Goal: Task Accomplishment & Management: Manage account settings

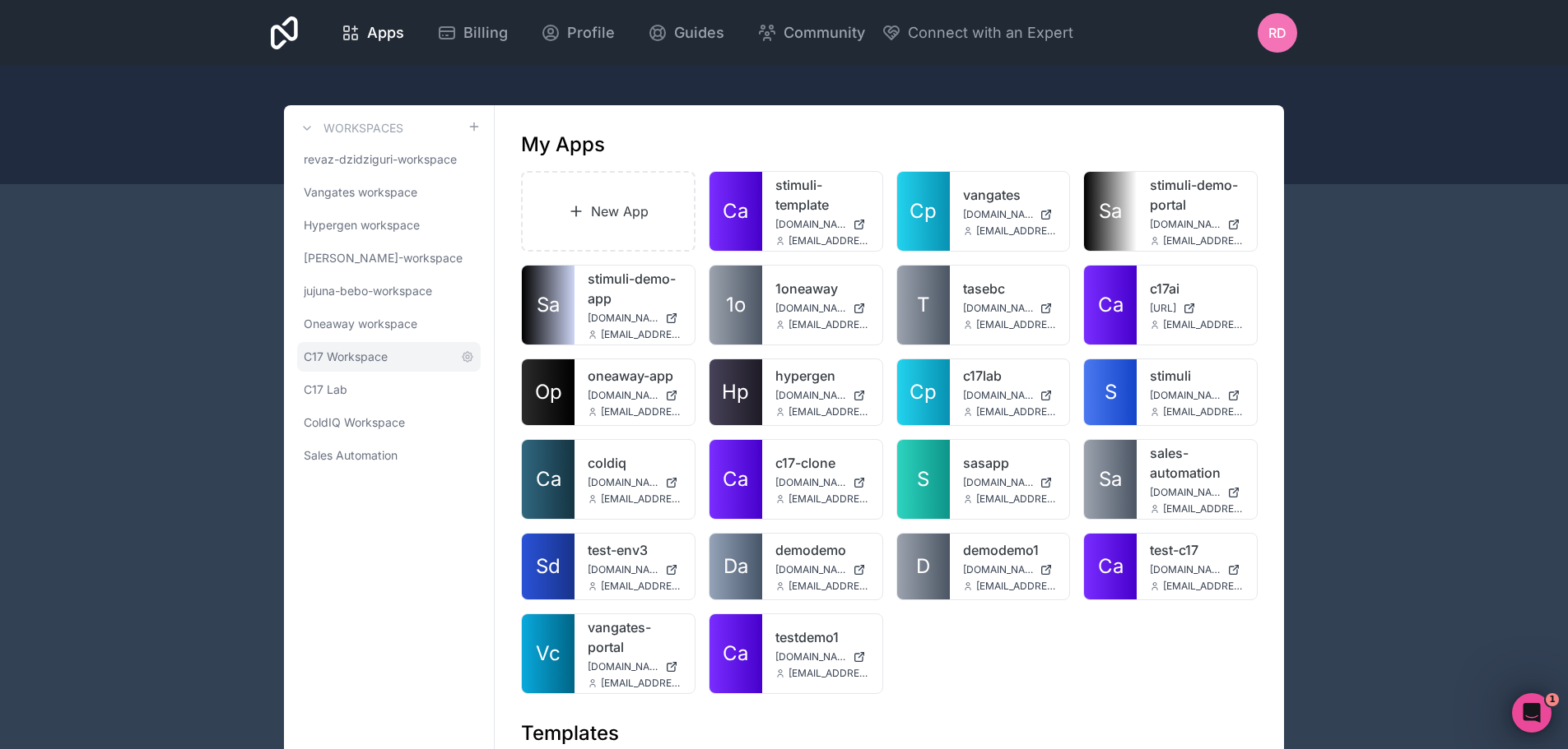
click at [363, 365] on link "C17 Workspace" at bounding box center [389, 357] width 184 height 30
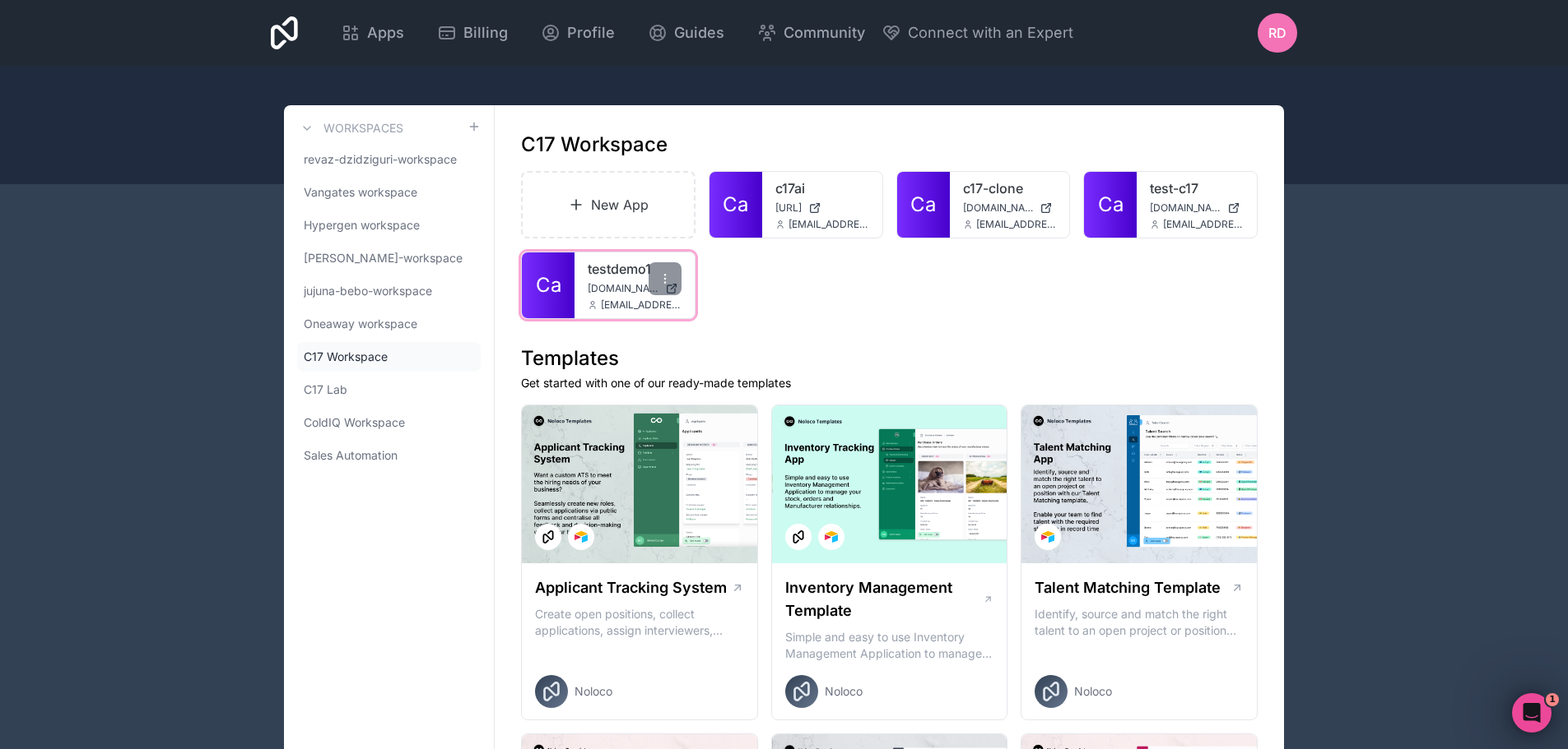
click at [624, 283] on span "[DOMAIN_NAME]" at bounding box center [622, 288] width 71 height 13
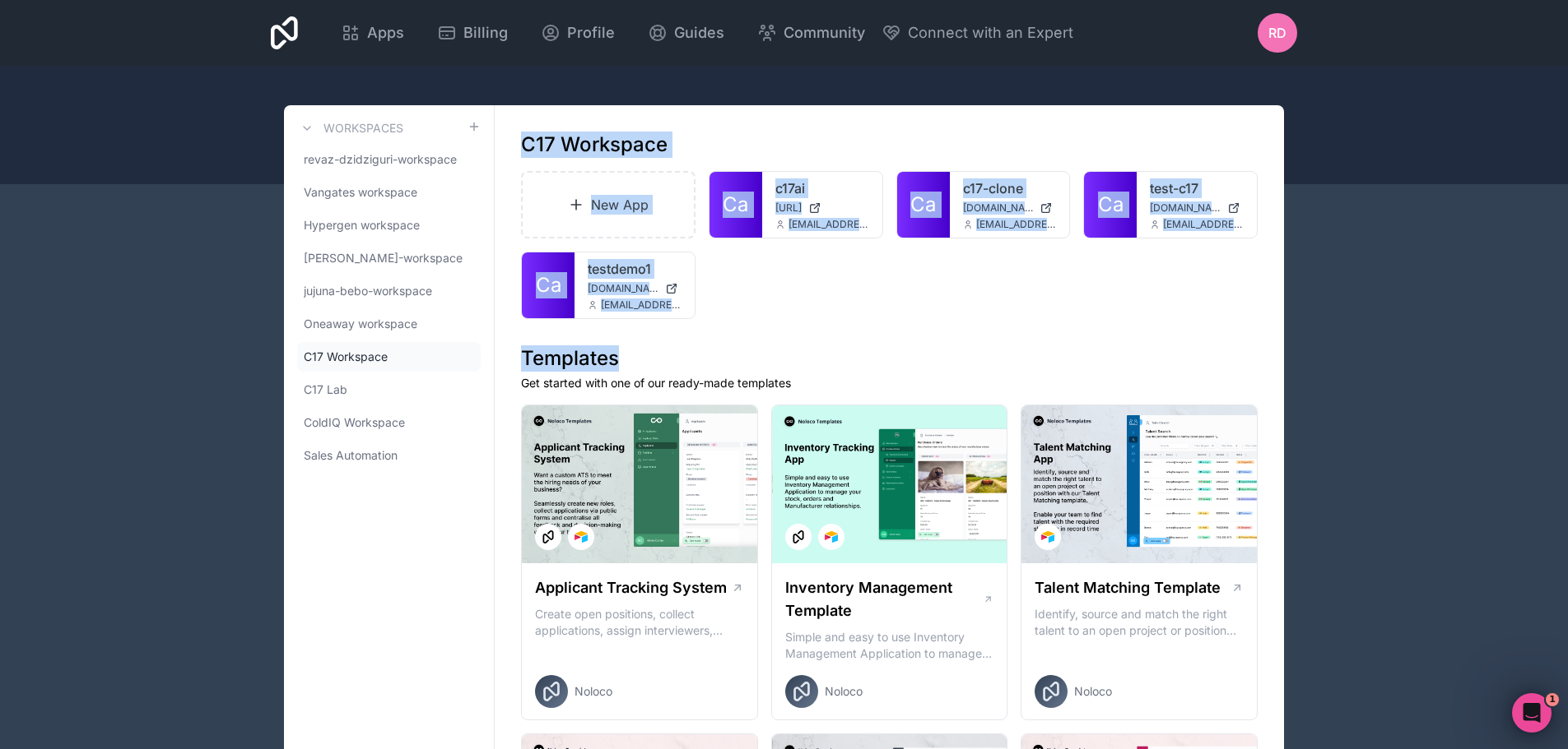
drag, startPoint x: 807, startPoint y: 349, endPoint x: 519, endPoint y: 129, distance: 362.4
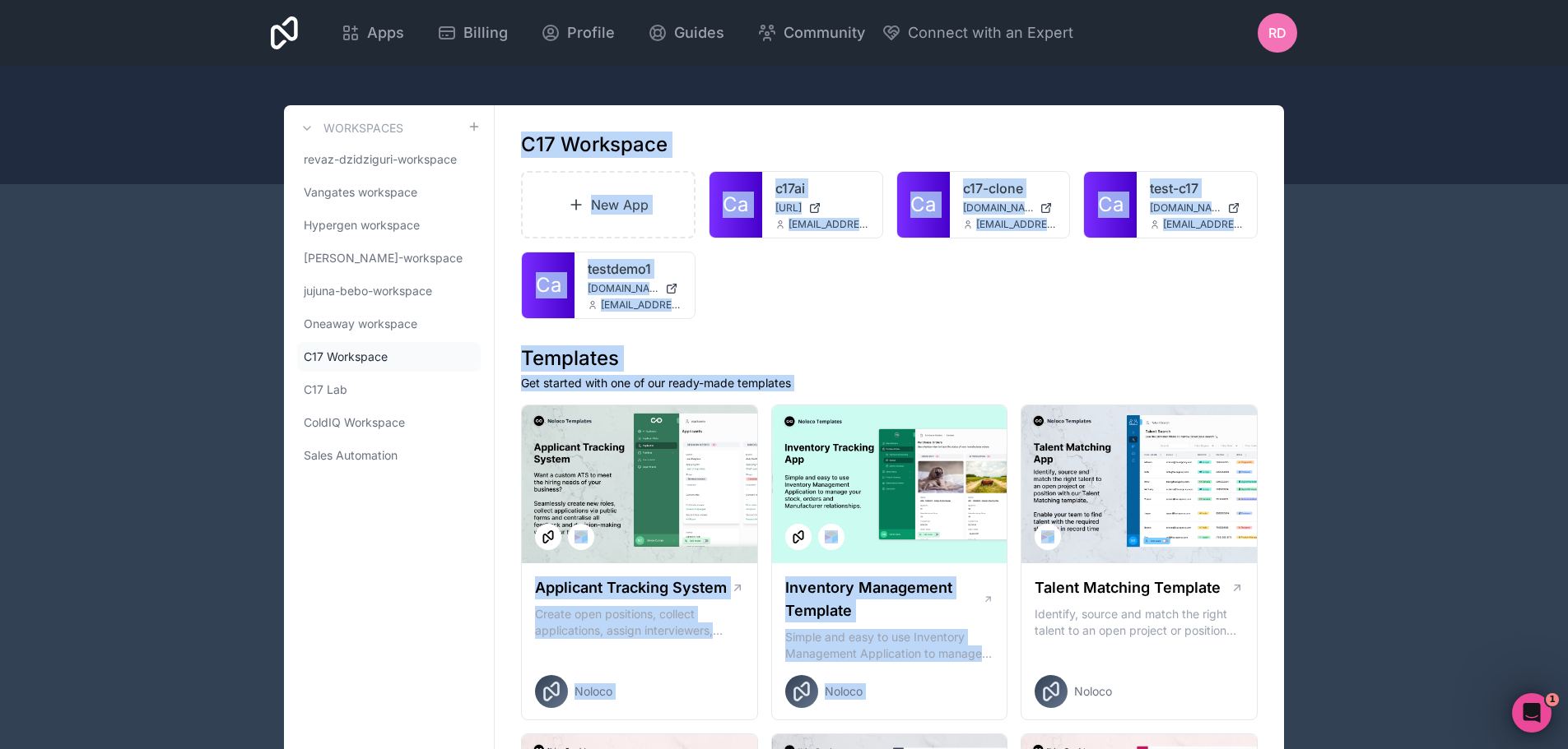
drag, startPoint x: 511, startPoint y: 123, endPoint x: 1378, endPoint y: 409, distance: 913.0
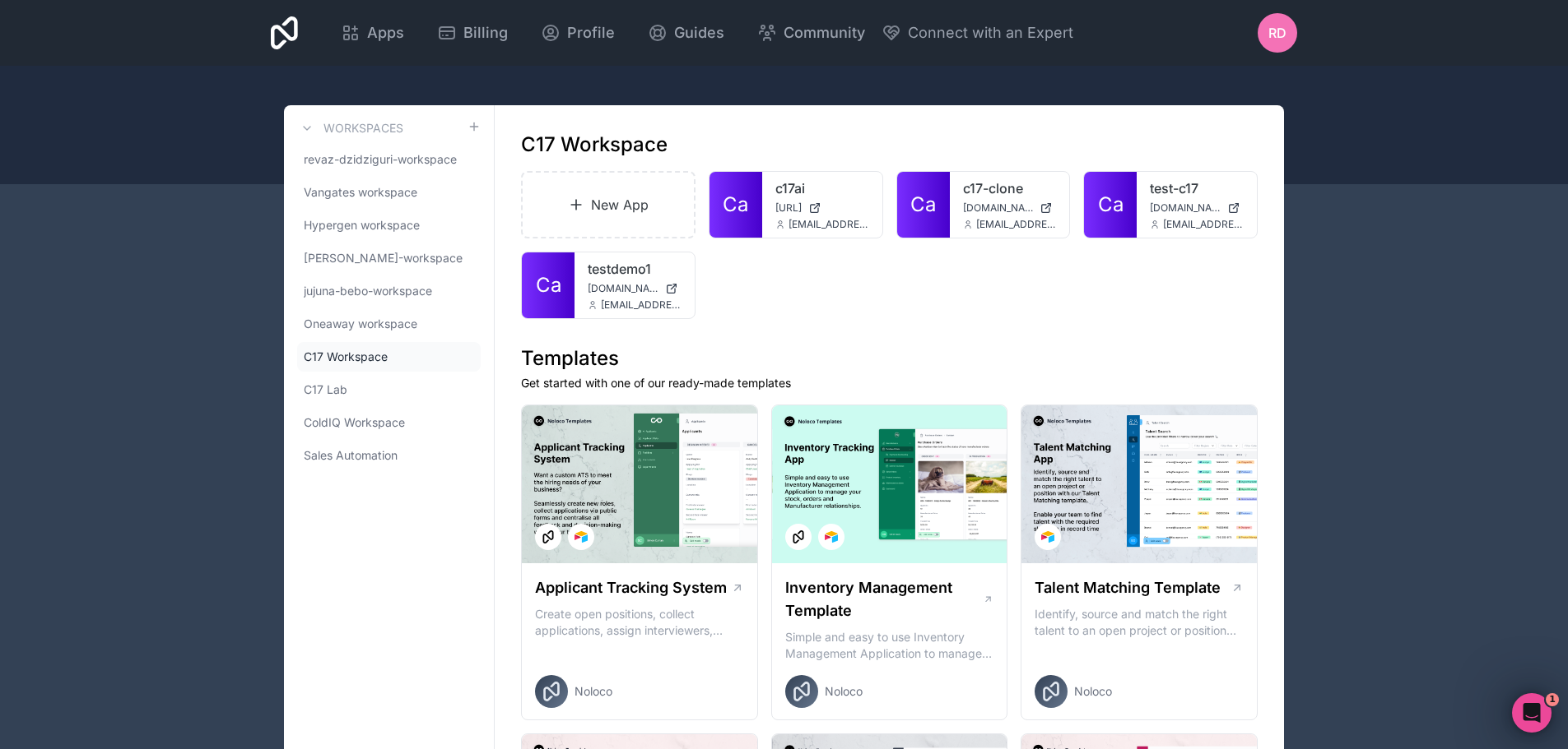
click at [1042, 302] on div "New App Ca c17ai app.c17.ai admin@stimuli.digital Ca c17-clone c17-clone.noloco…" at bounding box center [889, 245] width 736 height 148
click at [1052, 191] on div at bounding box center [1039, 199] width 33 height 33
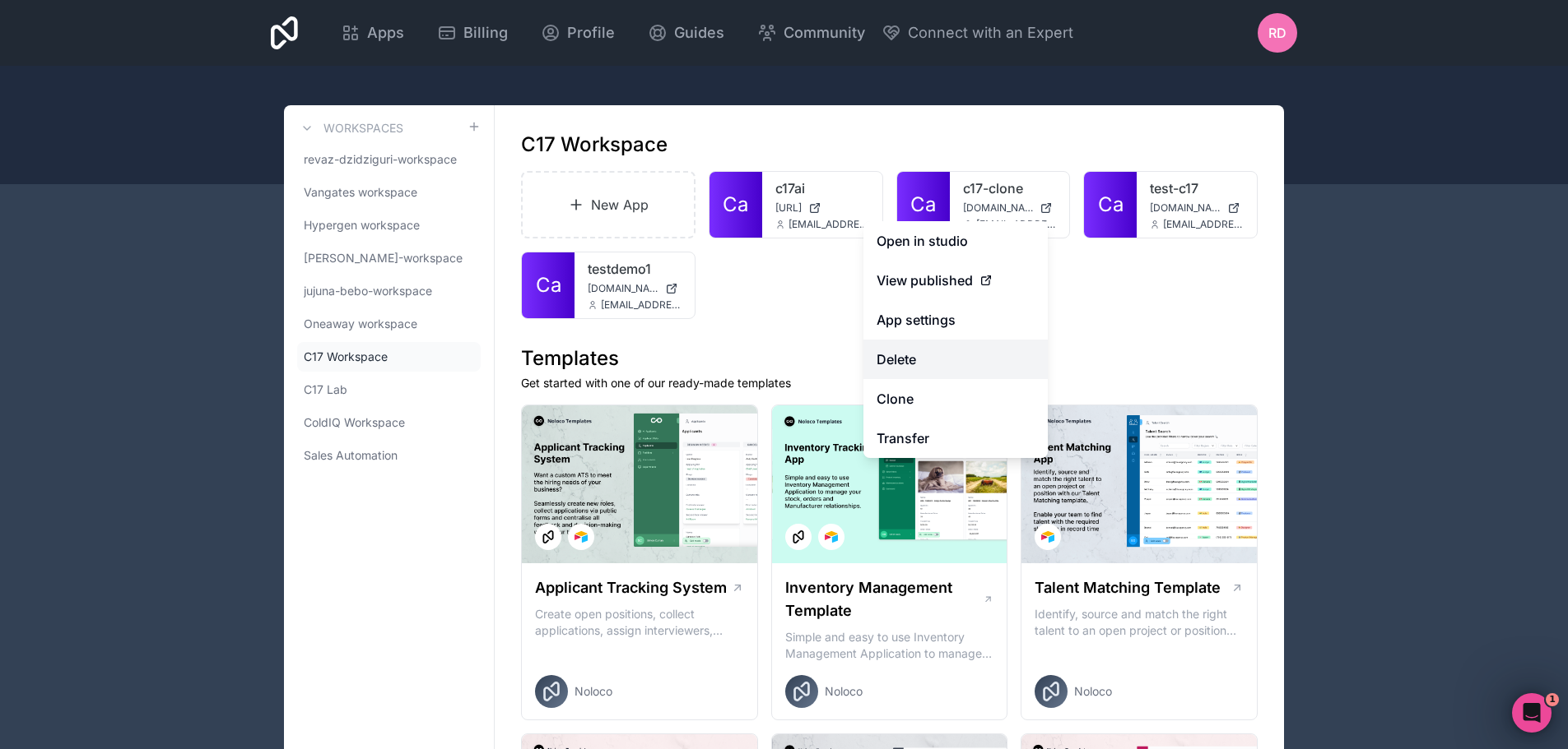
click at [927, 366] on button "Delete" at bounding box center [955, 359] width 185 height 39
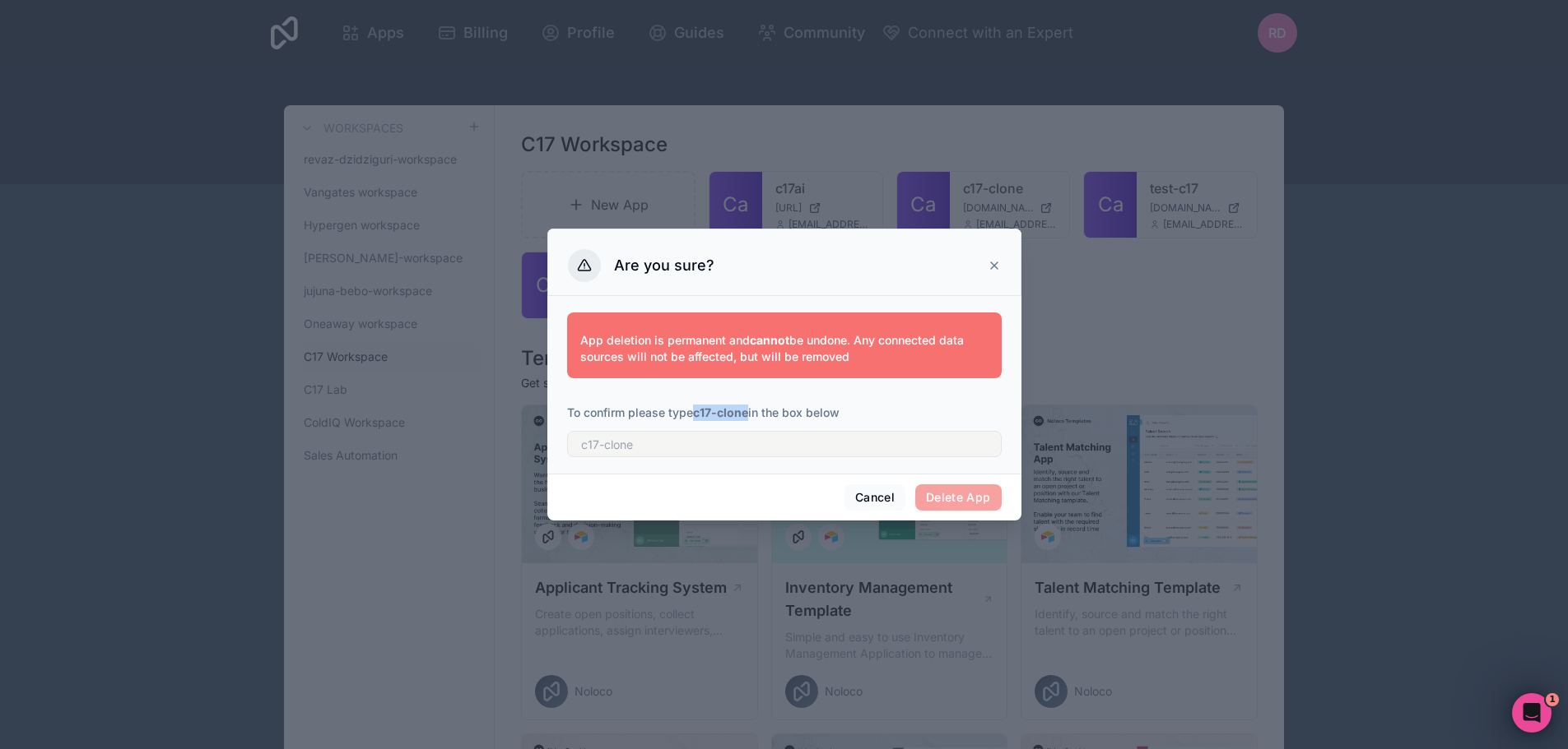
drag, startPoint x: 696, startPoint y: 416, endPoint x: 749, endPoint y: 413, distance: 53.1
click at [748, 413] on strong "c17-clone" at bounding box center [720, 412] width 55 height 14
copy strong "c17-clone"
click at [709, 438] on input "text" at bounding box center [784, 444] width 434 height 26
paste input "c17-clone"
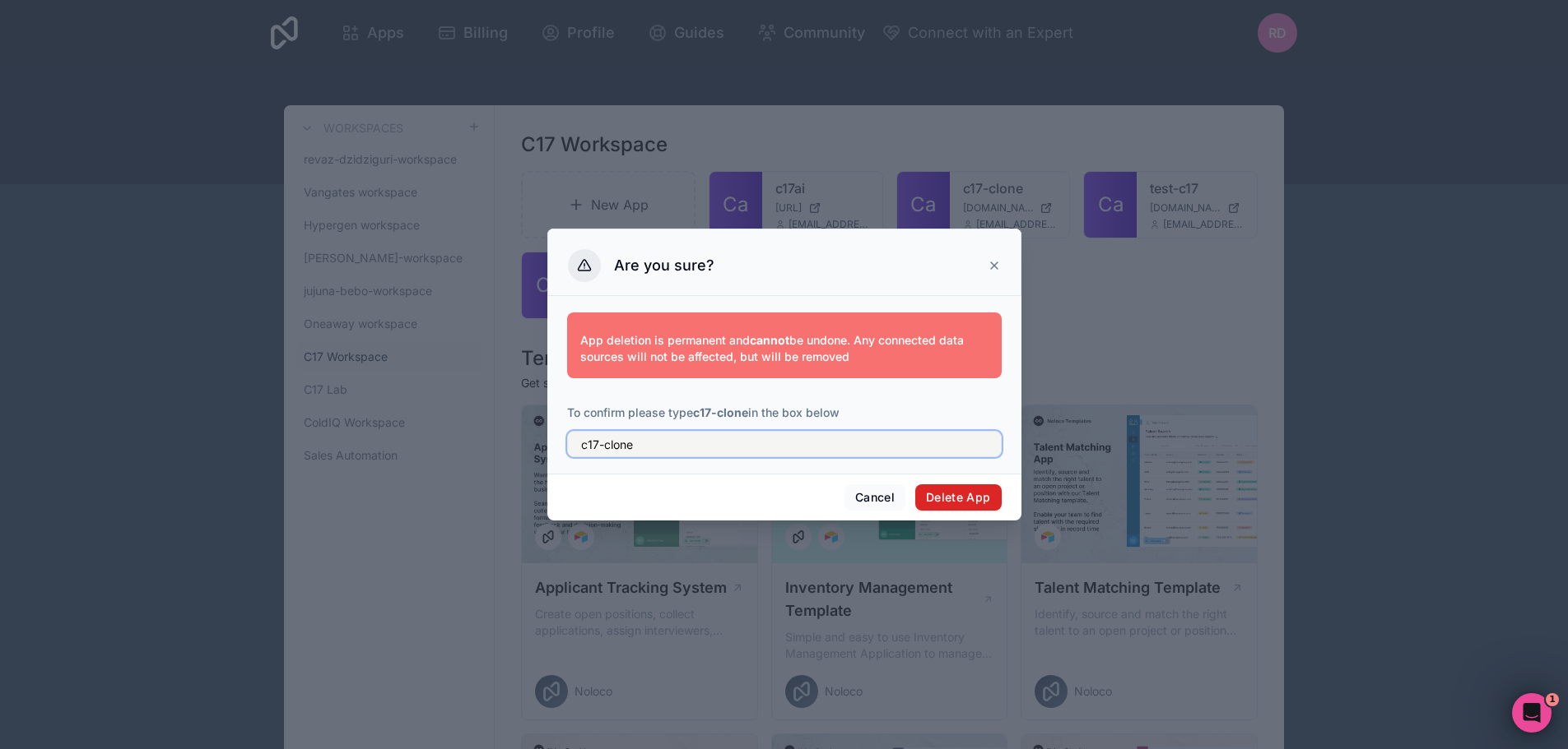
type input "c17-clone"
click at [953, 497] on button "Delete App" at bounding box center [958, 498] width 87 height 26
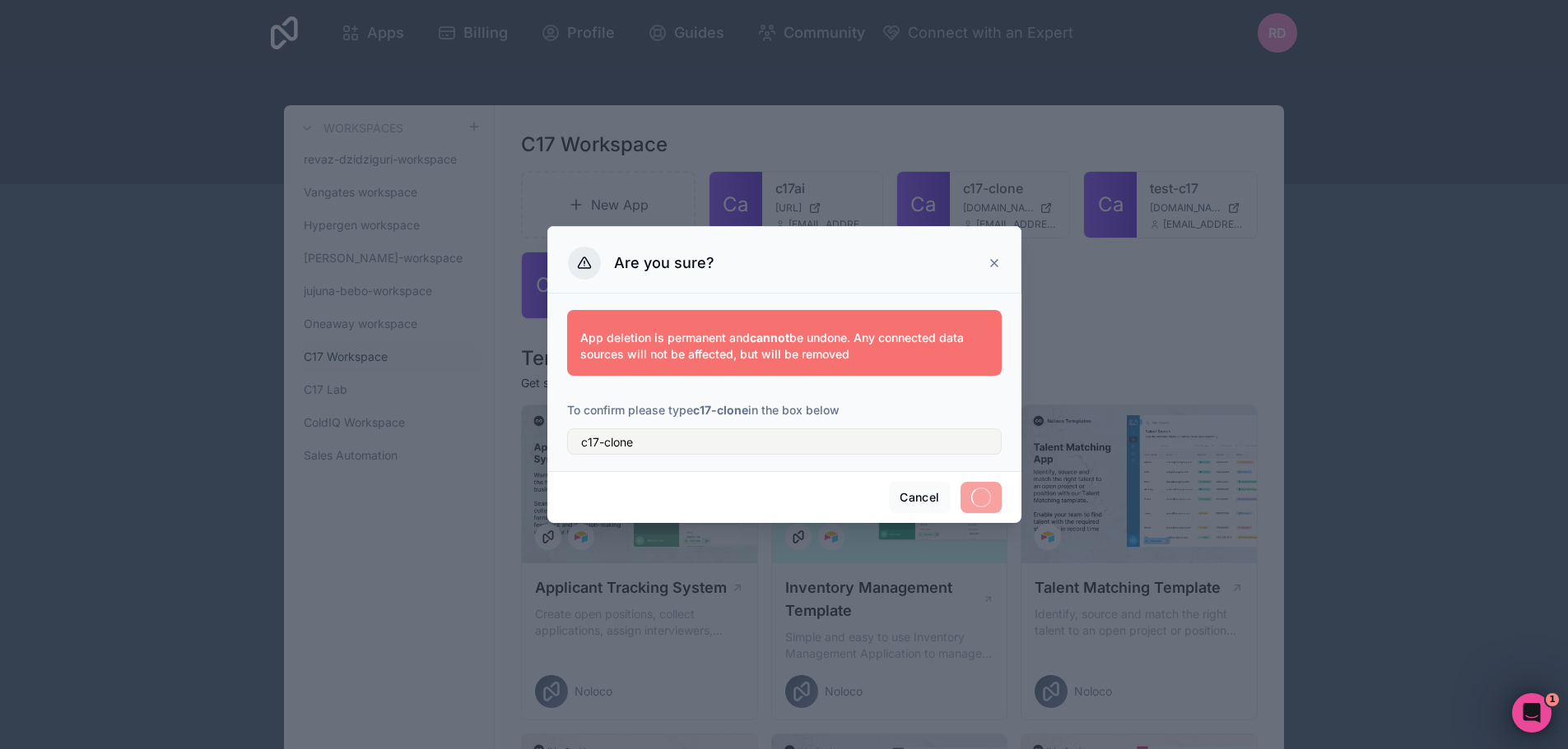
drag, startPoint x: 843, startPoint y: 366, endPoint x: 551, endPoint y: 308, distance: 297.7
click at [551, 308] on div "App deletion is permanent and cannot be undone. Any connected data sources will…" at bounding box center [784, 382] width 474 height 178
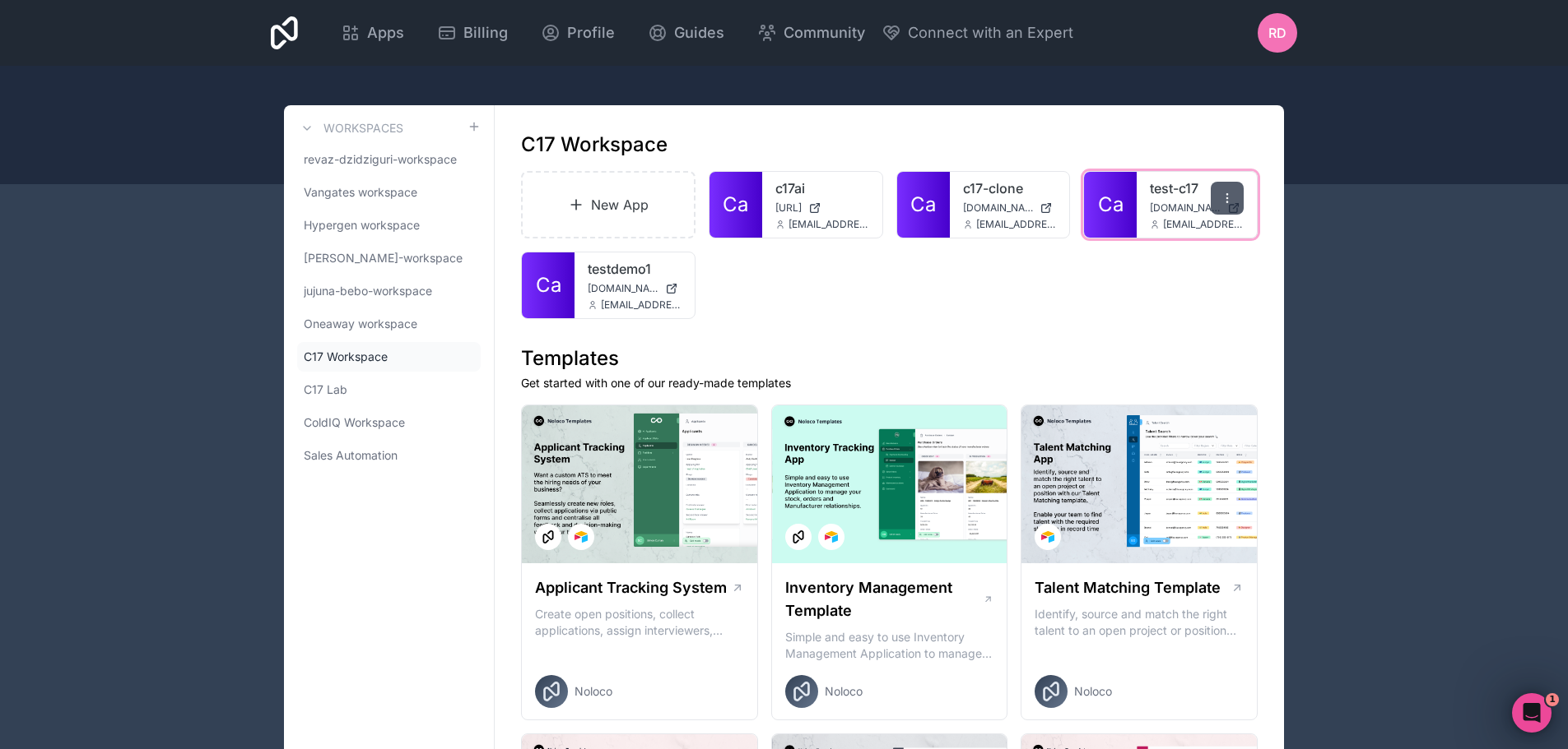
click at [1230, 192] on icon at bounding box center [1227, 198] width 13 height 13
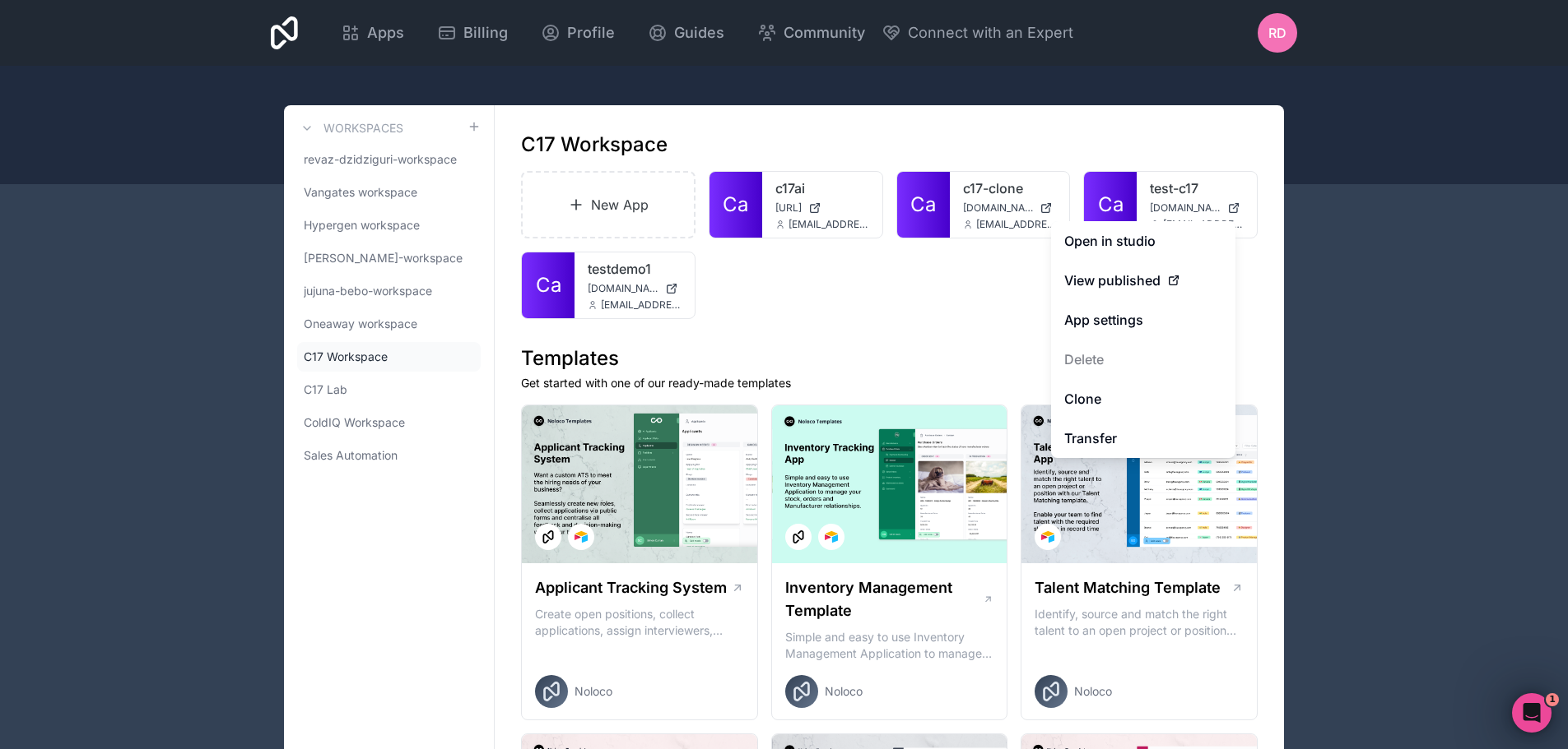
click at [866, 280] on div "New App Ca c17ai [URL] [EMAIL_ADDRESS][DOMAIN_NAME] Ca c17-clone [DOMAIN_NAME] …" at bounding box center [889, 245] width 736 height 148
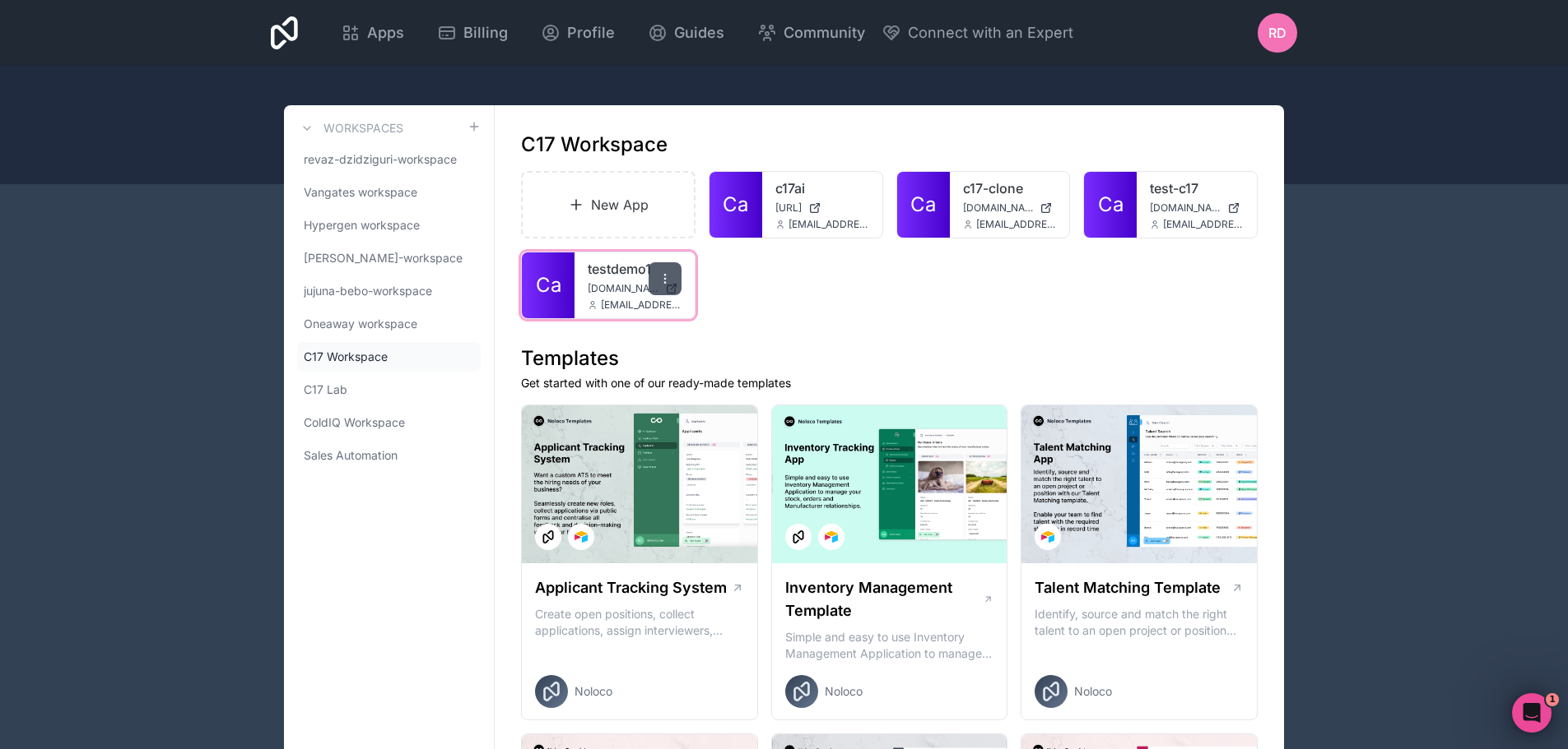
click at [671, 281] on div at bounding box center [665, 279] width 33 height 33
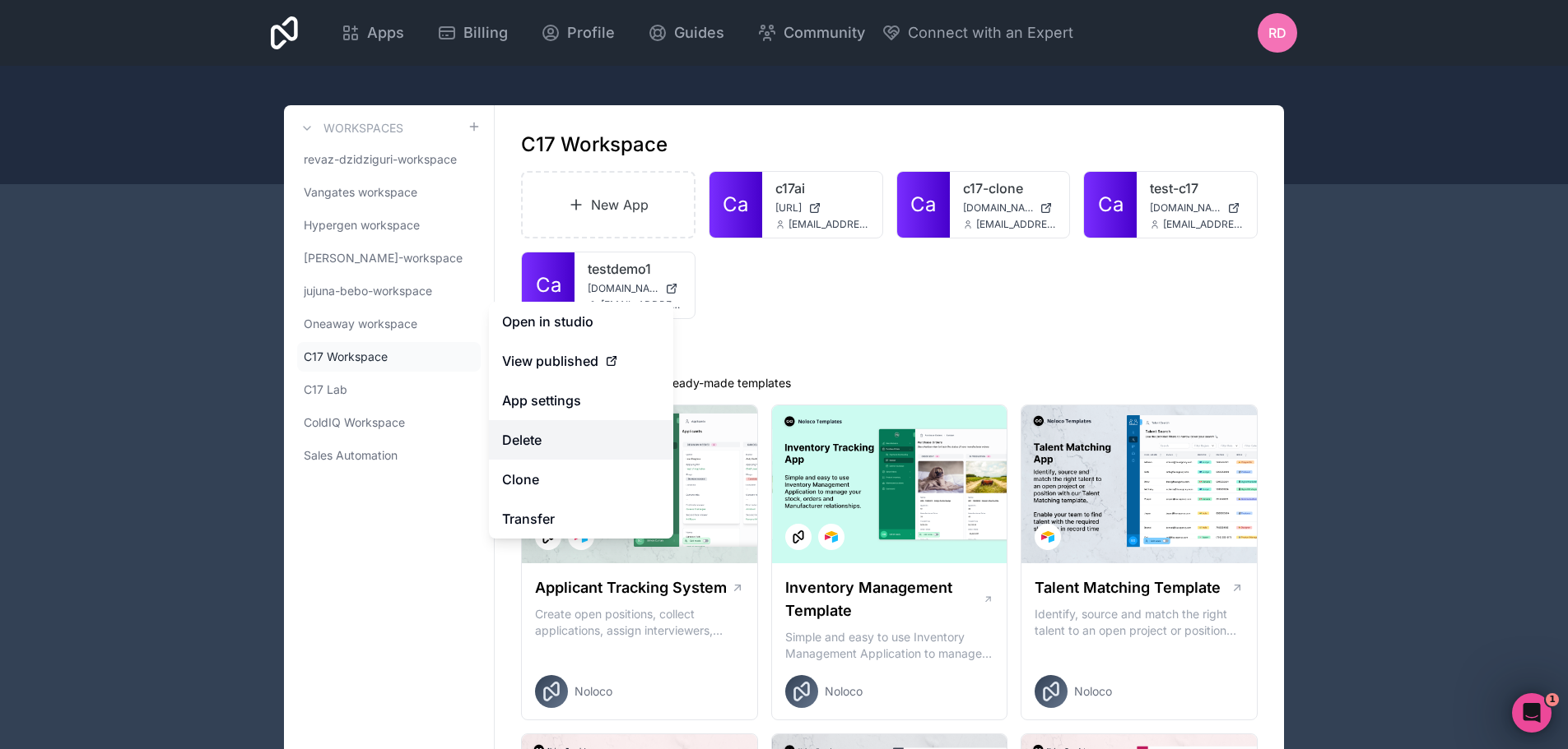
click at [596, 444] on button "Delete" at bounding box center [580, 439] width 185 height 39
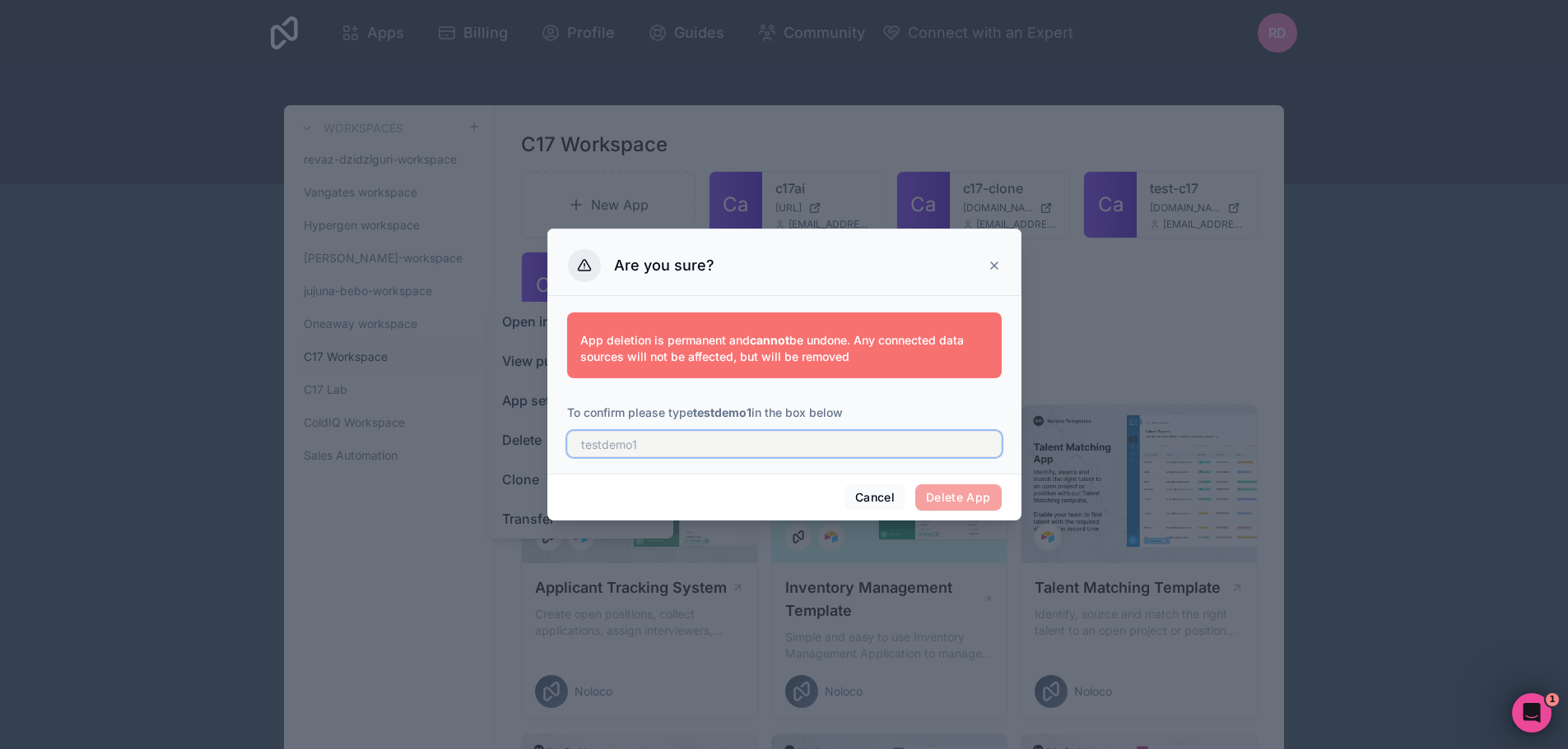
click at [665, 444] on input "text" at bounding box center [784, 444] width 434 height 26
type input "testdemo1"
click at [1000, 517] on div "Cancel Delete App" at bounding box center [784, 497] width 474 height 47
click at [994, 506] on button "Delete App" at bounding box center [958, 498] width 87 height 26
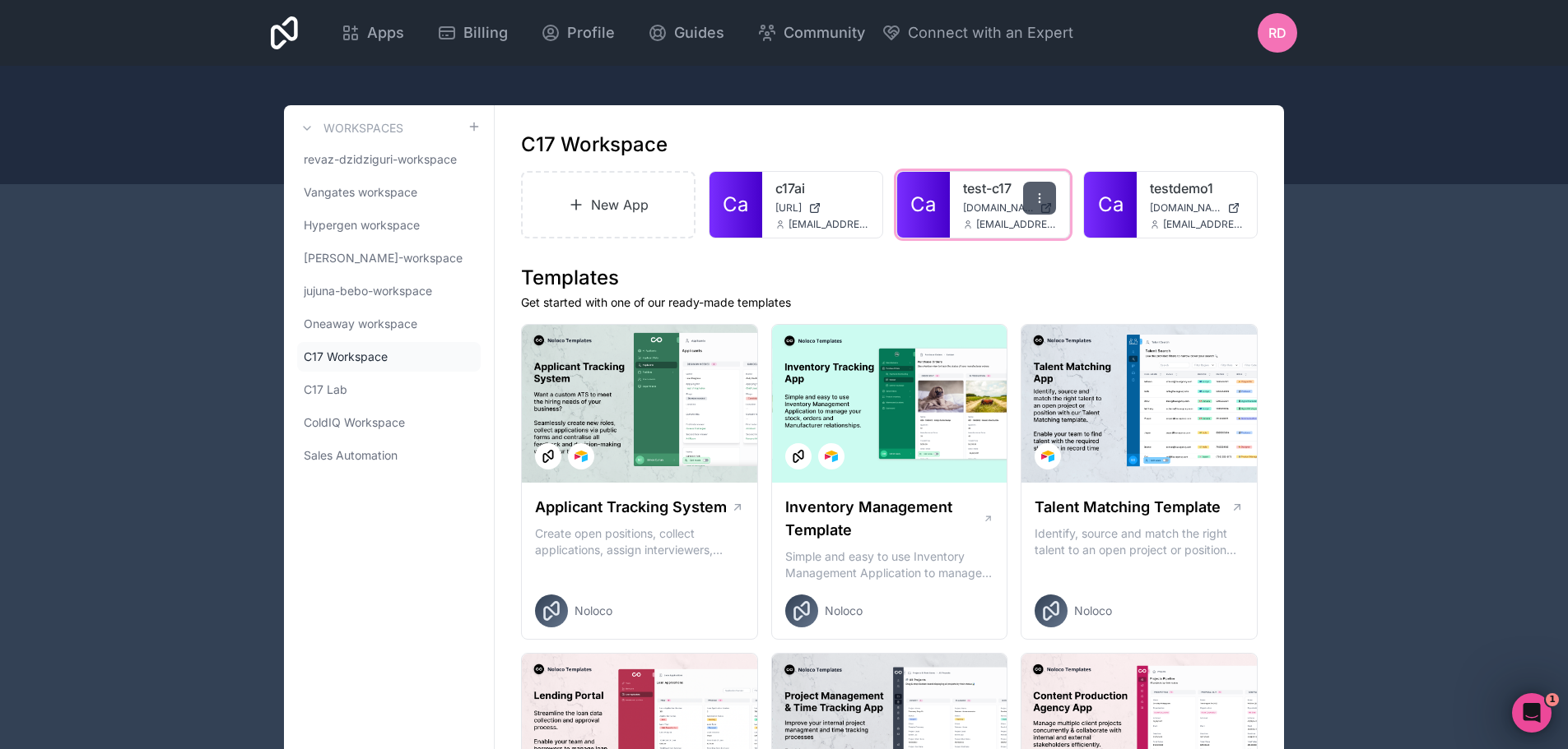
click at [1046, 201] on icon at bounding box center [1039, 198] width 13 height 13
click at [1137, 273] on h1 "Templates" at bounding box center [889, 278] width 736 height 26
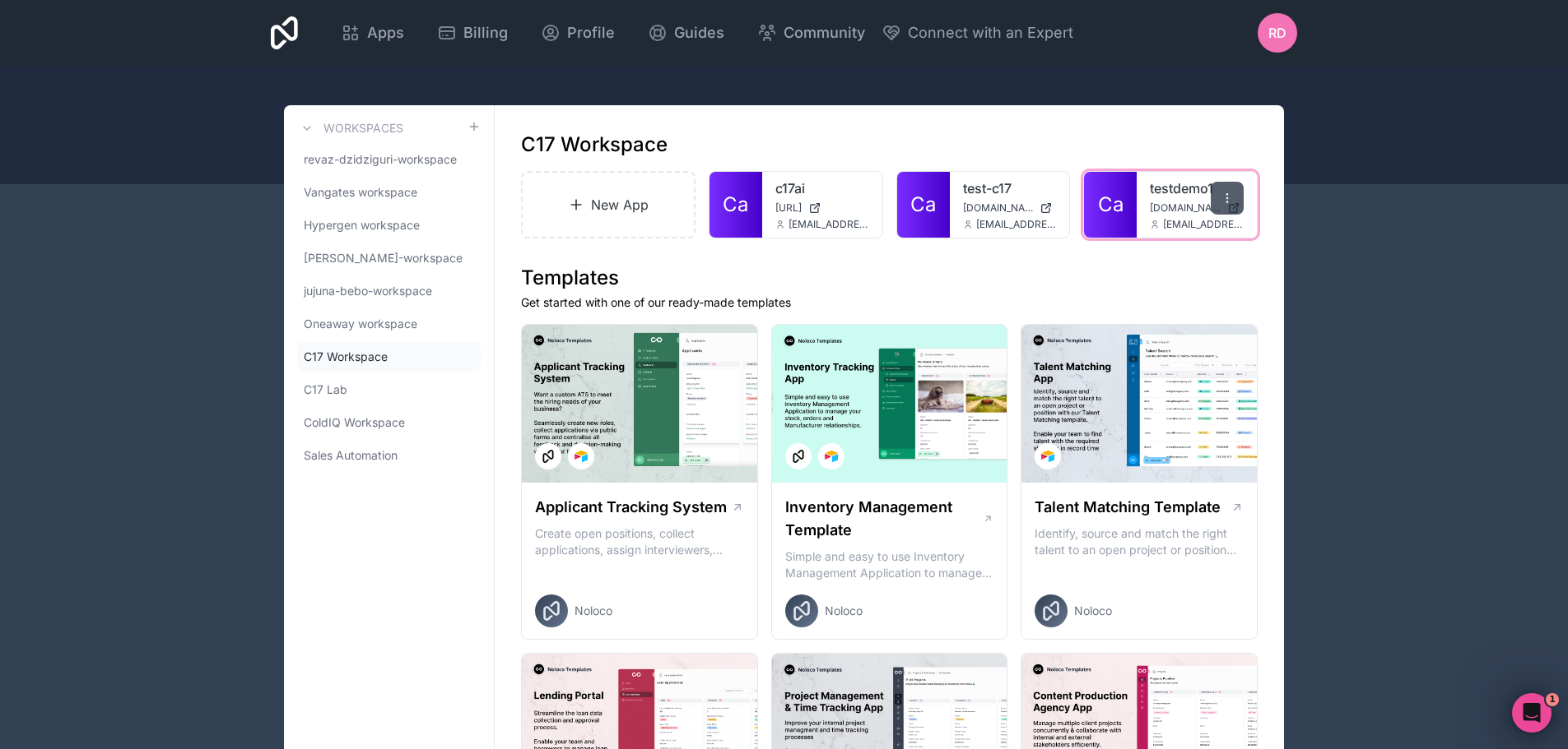
click at [1234, 203] on div at bounding box center [1227, 199] width 33 height 33
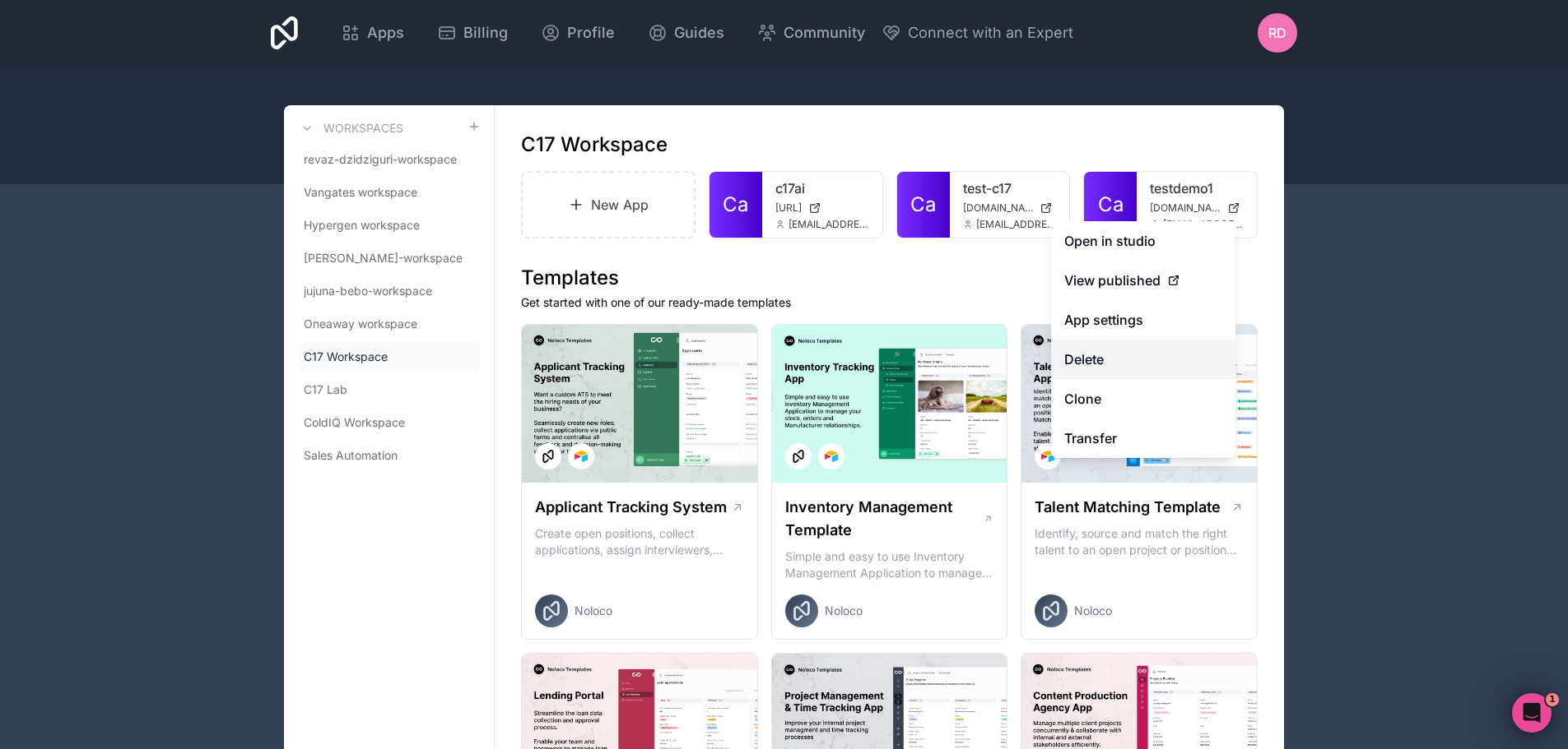
click at [1113, 363] on button "Delete" at bounding box center [1143, 359] width 185 height 39
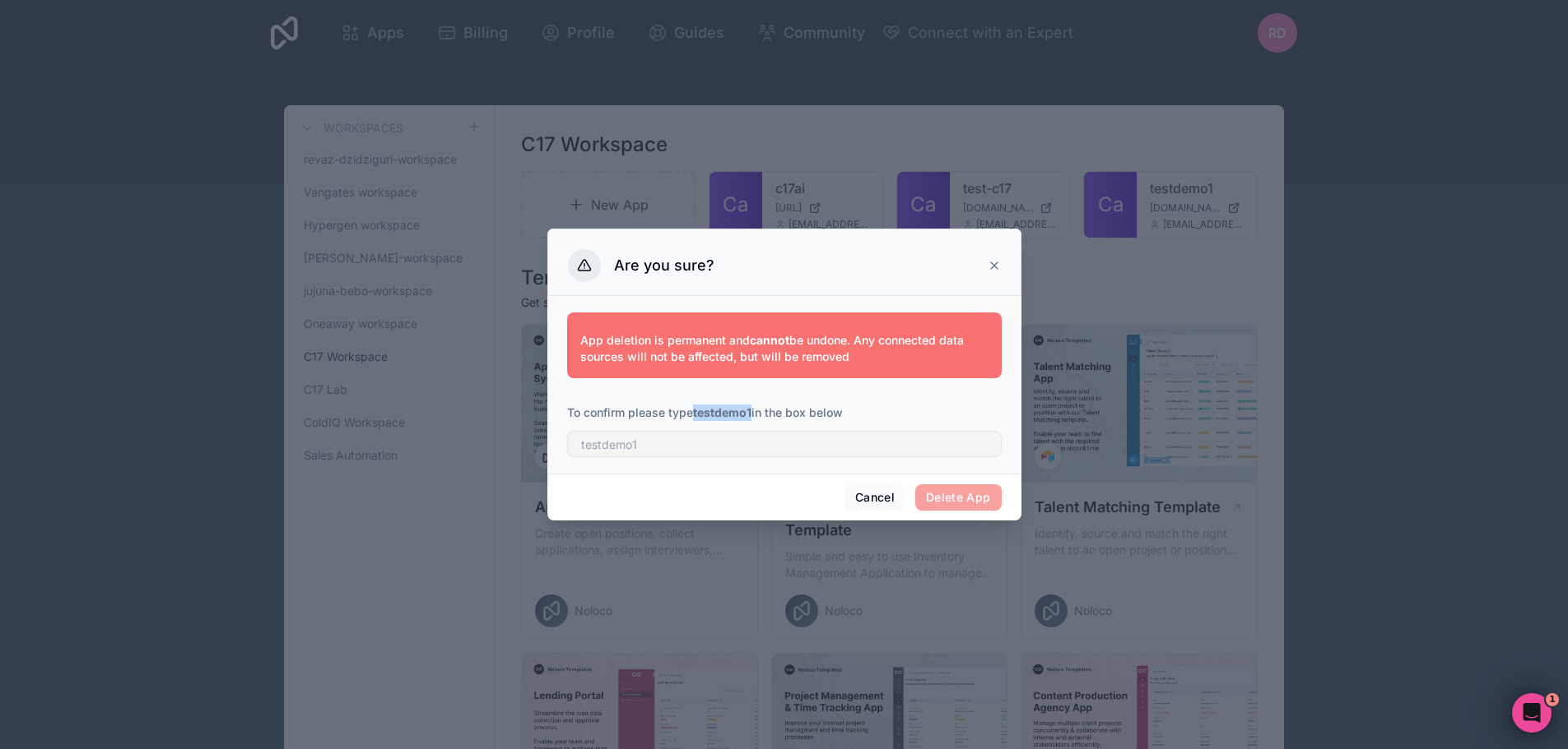
drag, startPoint x: 696, startPoint y: 408, endPoint x: 756, endPoint y: 413, distance: 60.2
click at [756, 413] on p "To confirm please type testdemo1 in the box below" at bounding box center [784, 412] width 434 height 17
copy strong "testdemo1"
click at [740, 445] on input "text" at bounding box center [784, 444] width 434 height 26
paste input "testdemo1"
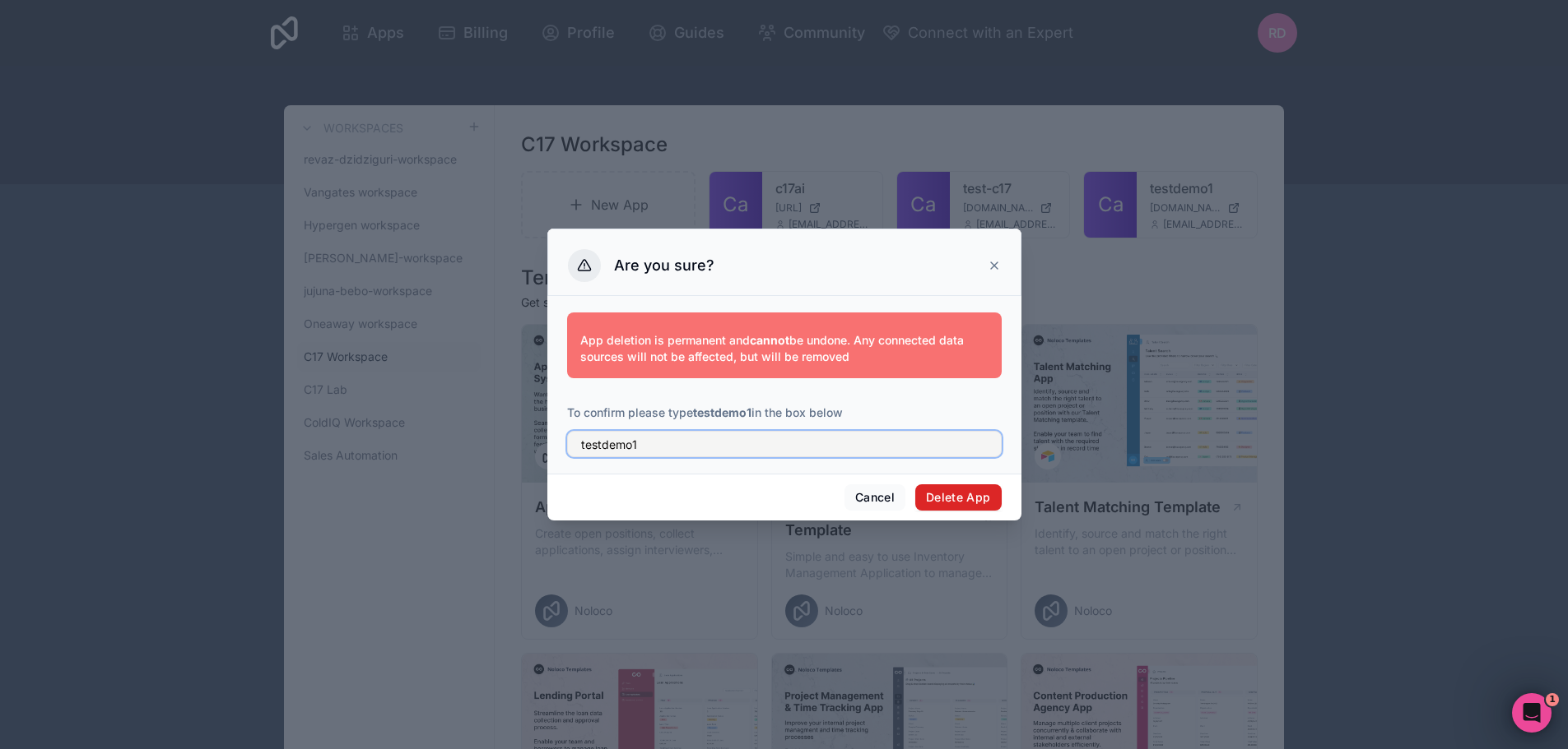
type input "testdemo1"
click at [958, 500] on button "Delete App" at bounding box center [958, 498] width 87 height 26
click at [970, 496] on button "Delete App" at bounding box center [958, 498] width 87 height 26
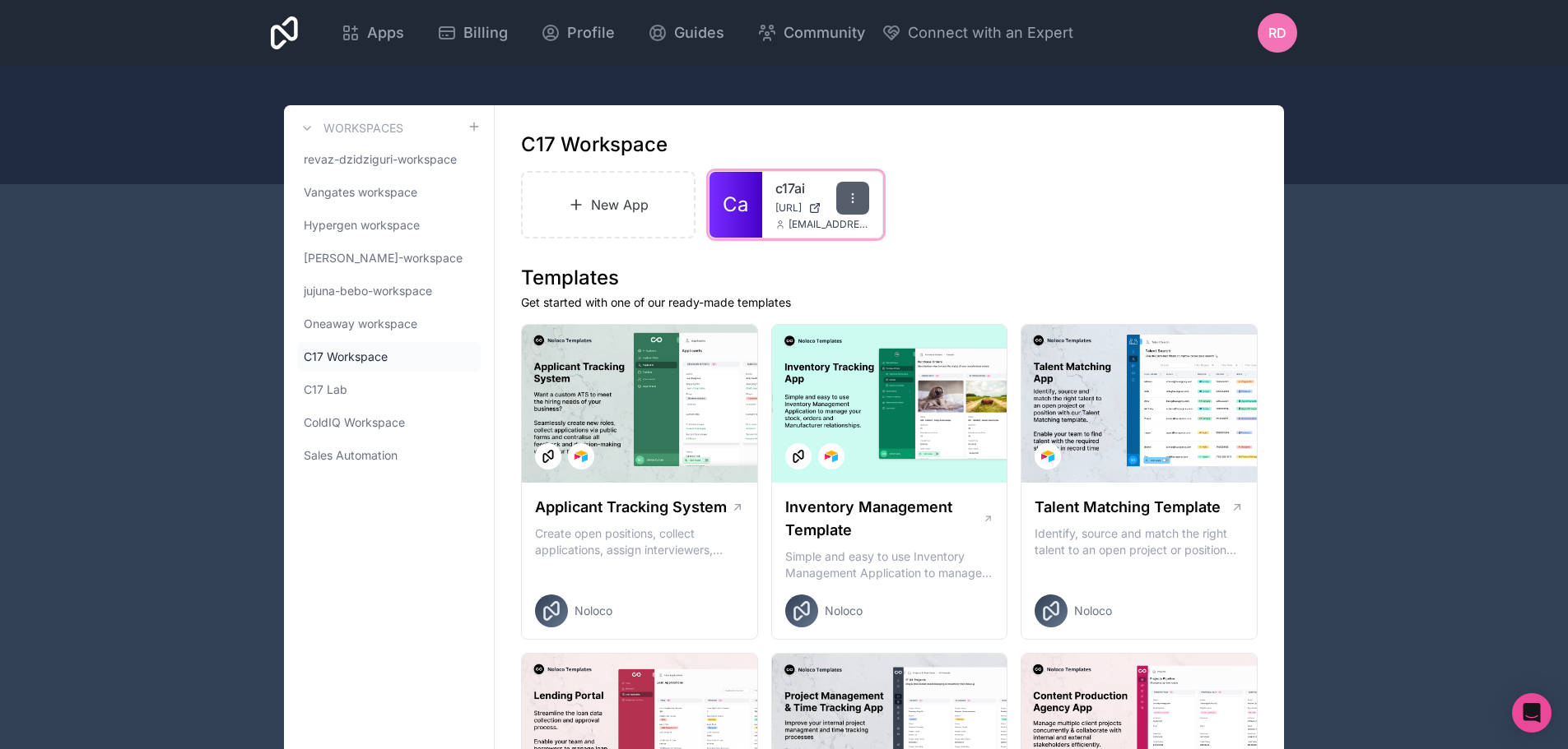
click at [860, 202] on div at bounding box center [853, 199] width 33 height 33
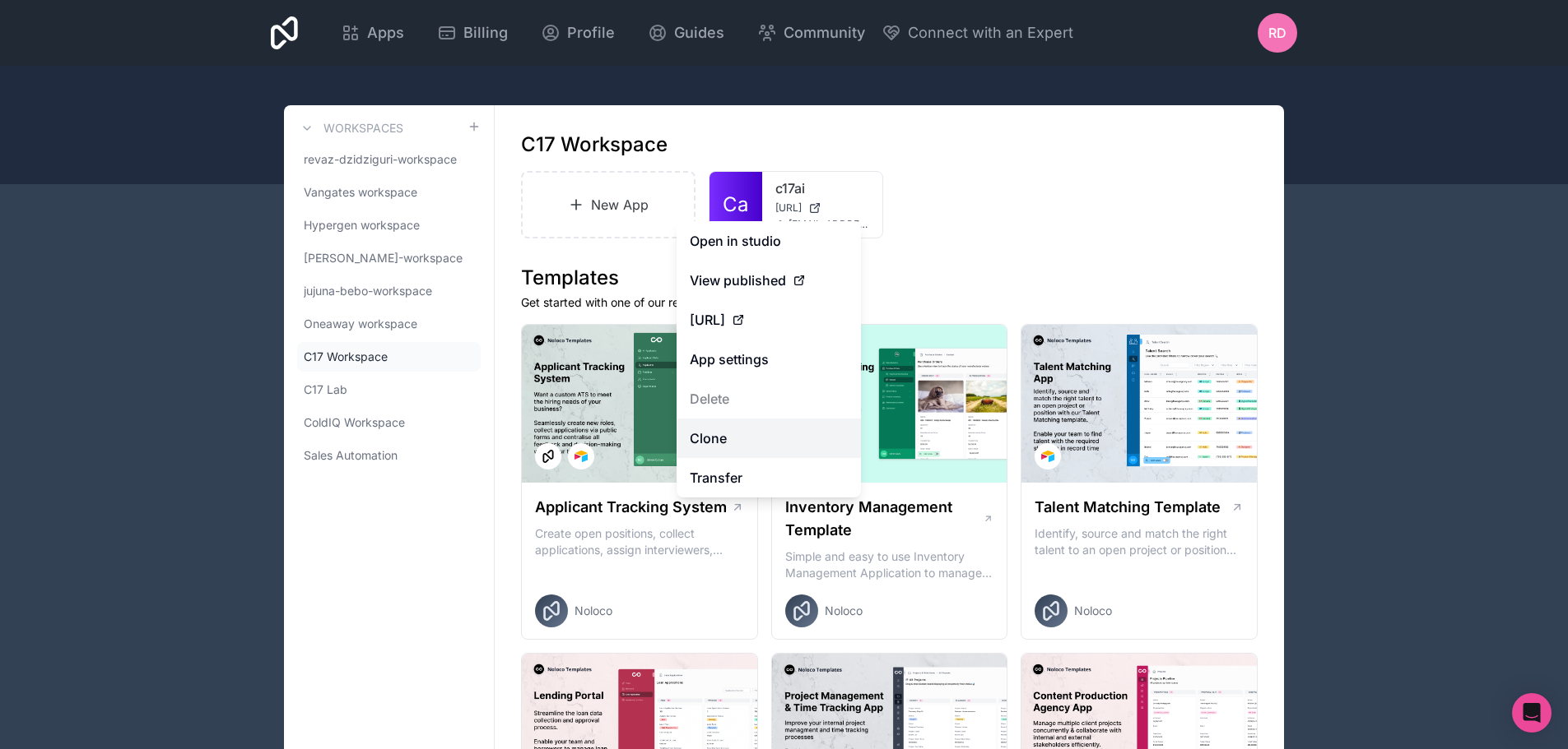
click at [746, 444] on link "Clone" at bounding box center [769, 438] width 185 height 39
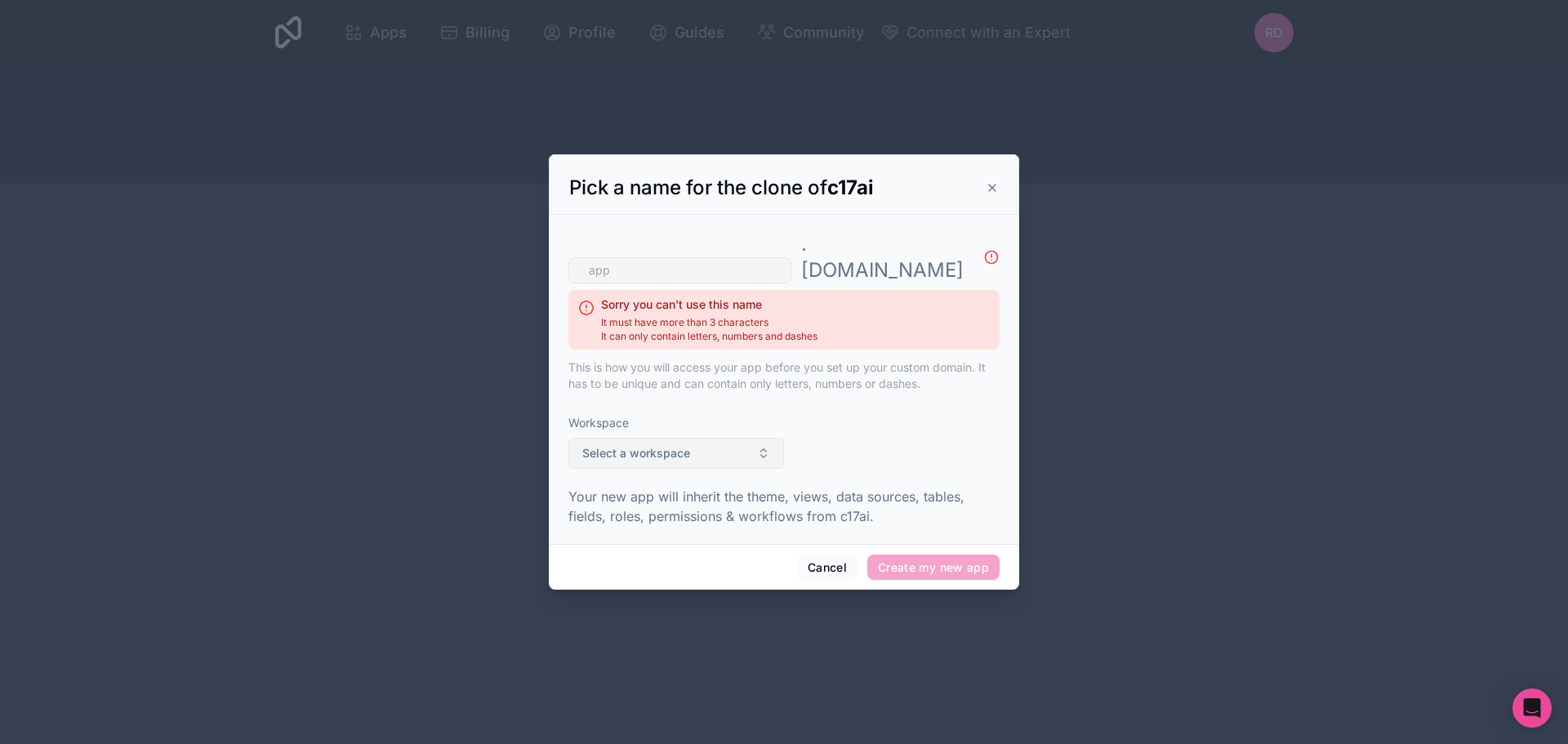
click at [665, 438] on button "Select a workspace" at bounding box center [676, 454] width 215 height 31
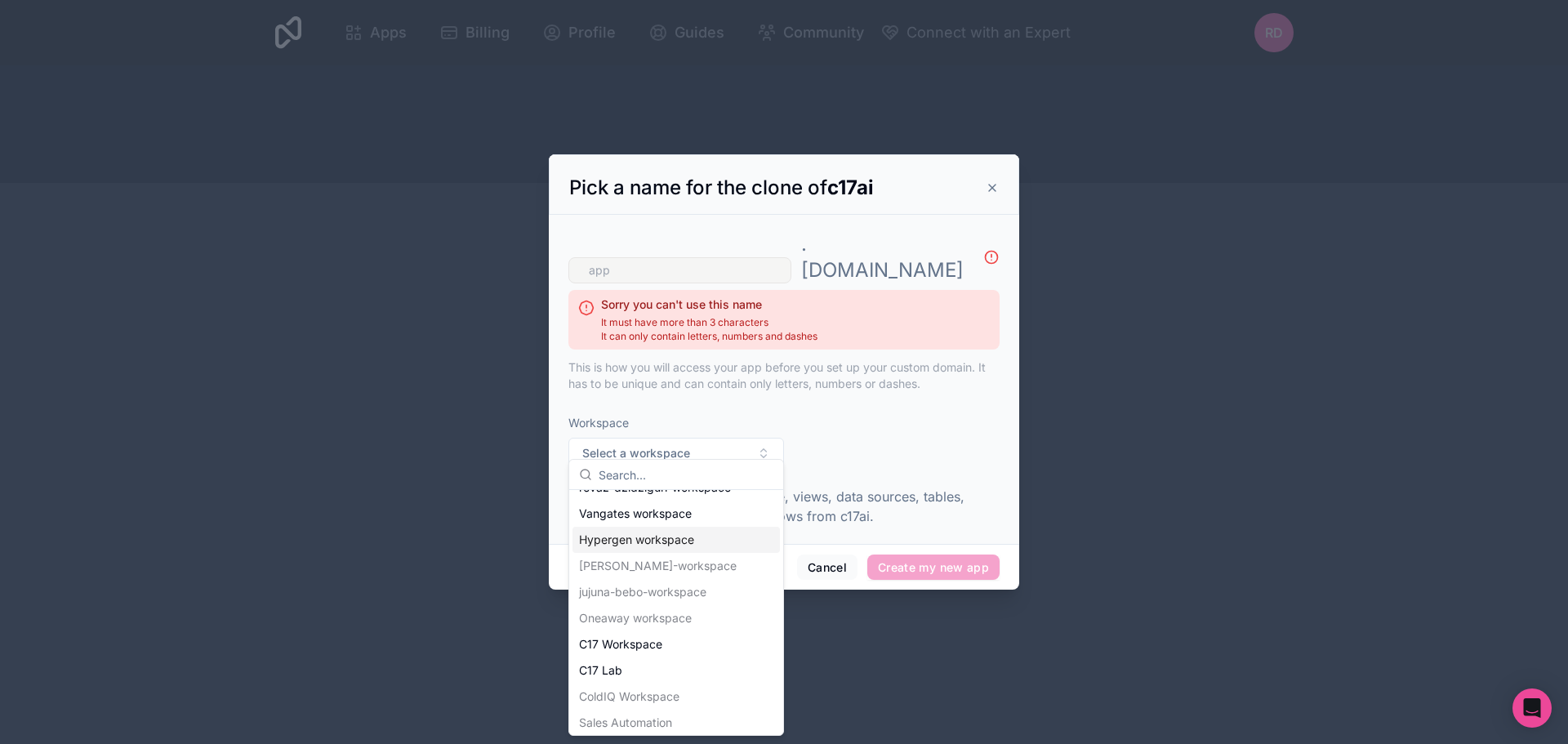
scroll to position [23, 0]
click at [662, 631] on div "C17 Workspace" at bounding box center [676, 641] width 208 height 26
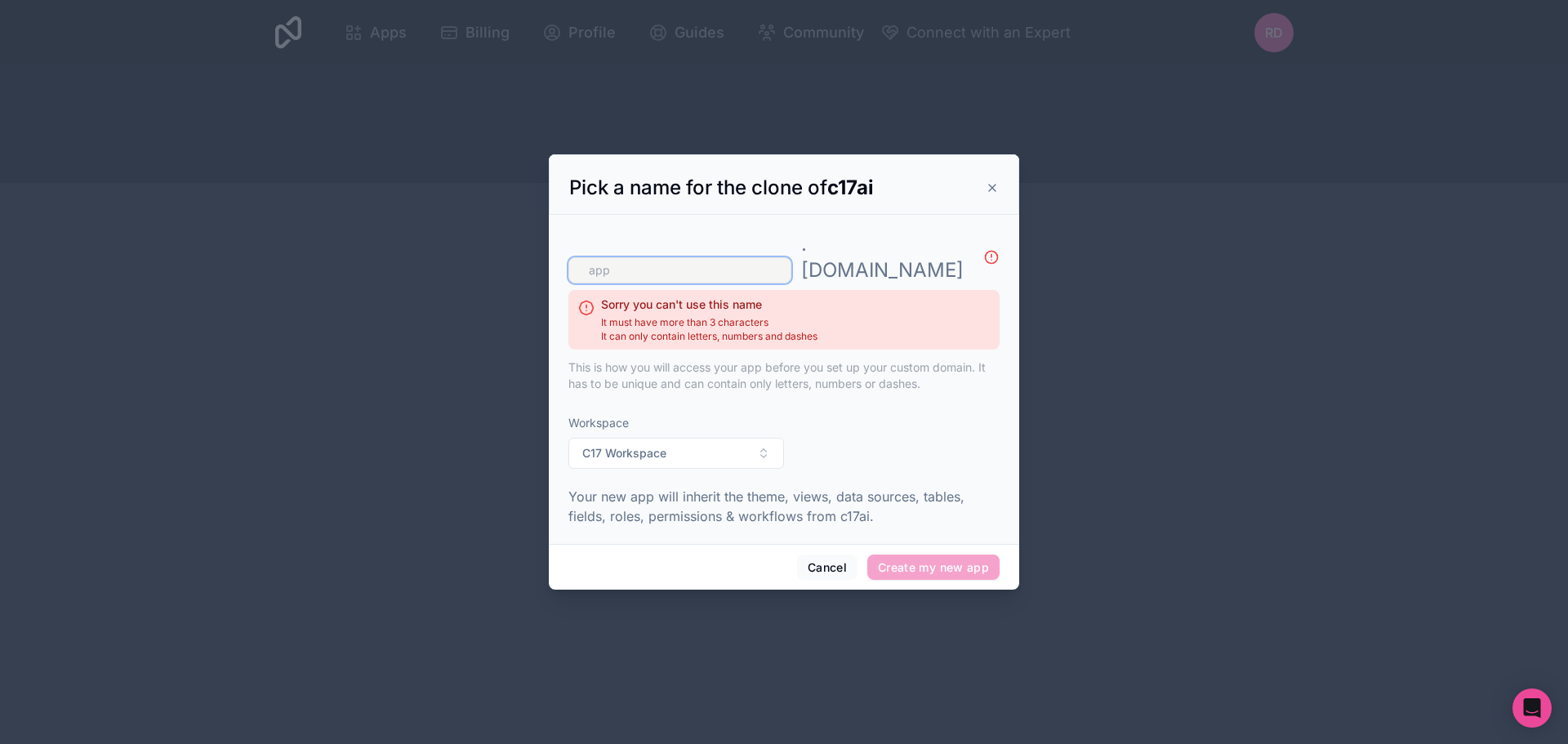
click at [659, 262] on input "text" at bounding box center [679, 270] width 223 height 26
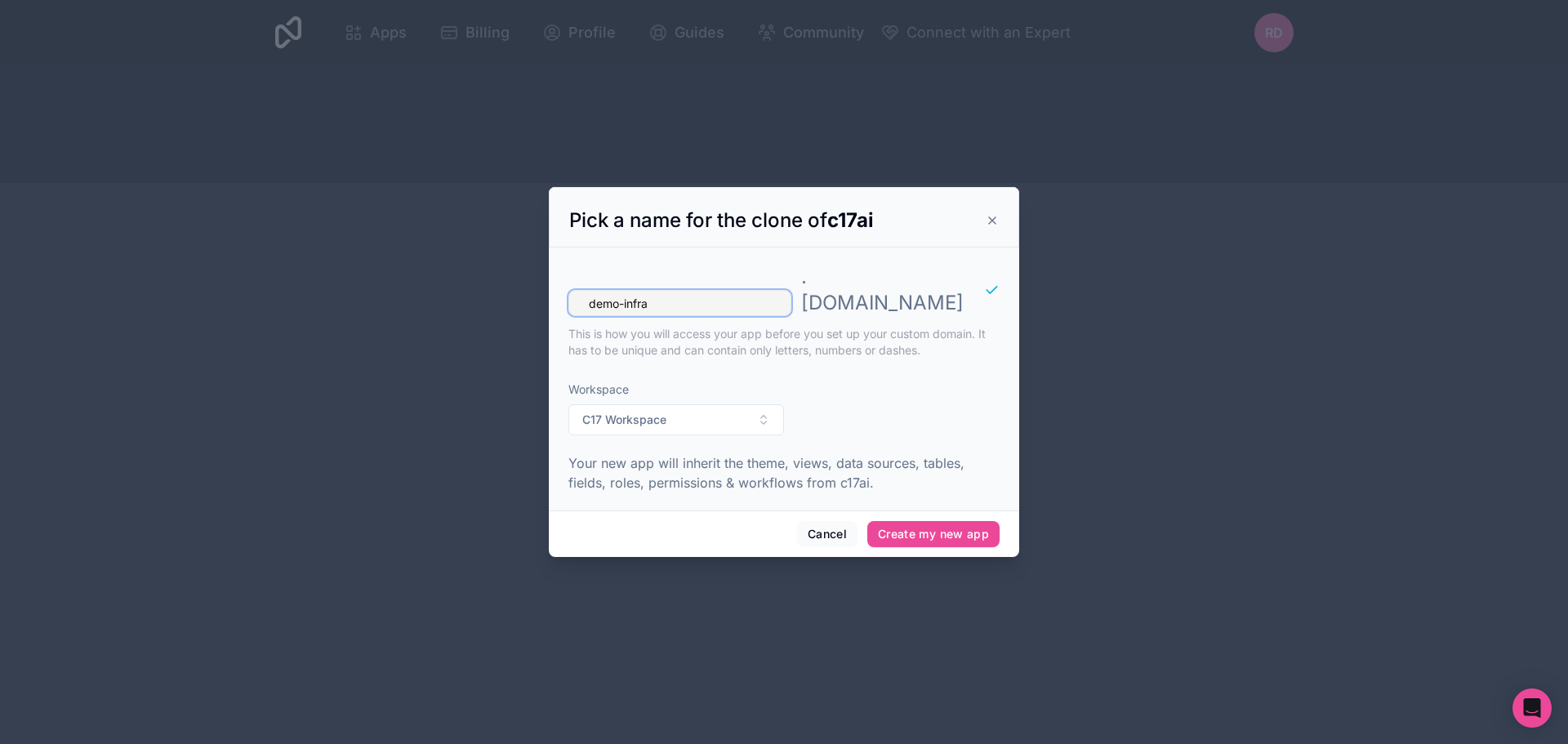
drag, startPoint x: 619, startPoint y: 292, endPoint x: 574, endPoint y: 283, distance: 45.9
click at [574, 290] on input "demo-infra" at bounding box center [679, 303] width 223 height 26
type input "test-infra"
click at [934, 525] on button "Create my new app" at bounding box center [933, 535] width 132 height 26
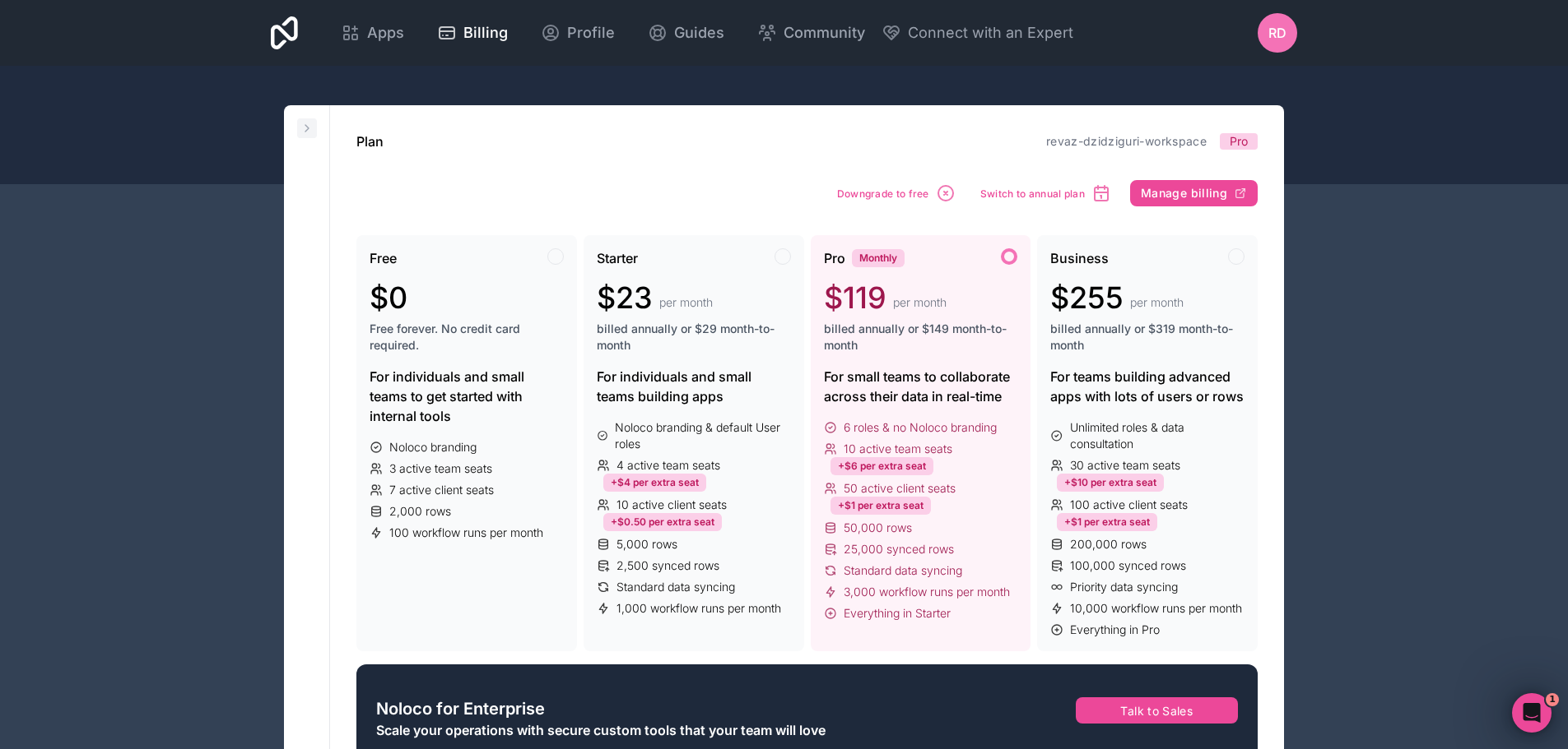
click at [312, 125] on icon at bounding box center [306, 128] width 13 height 13
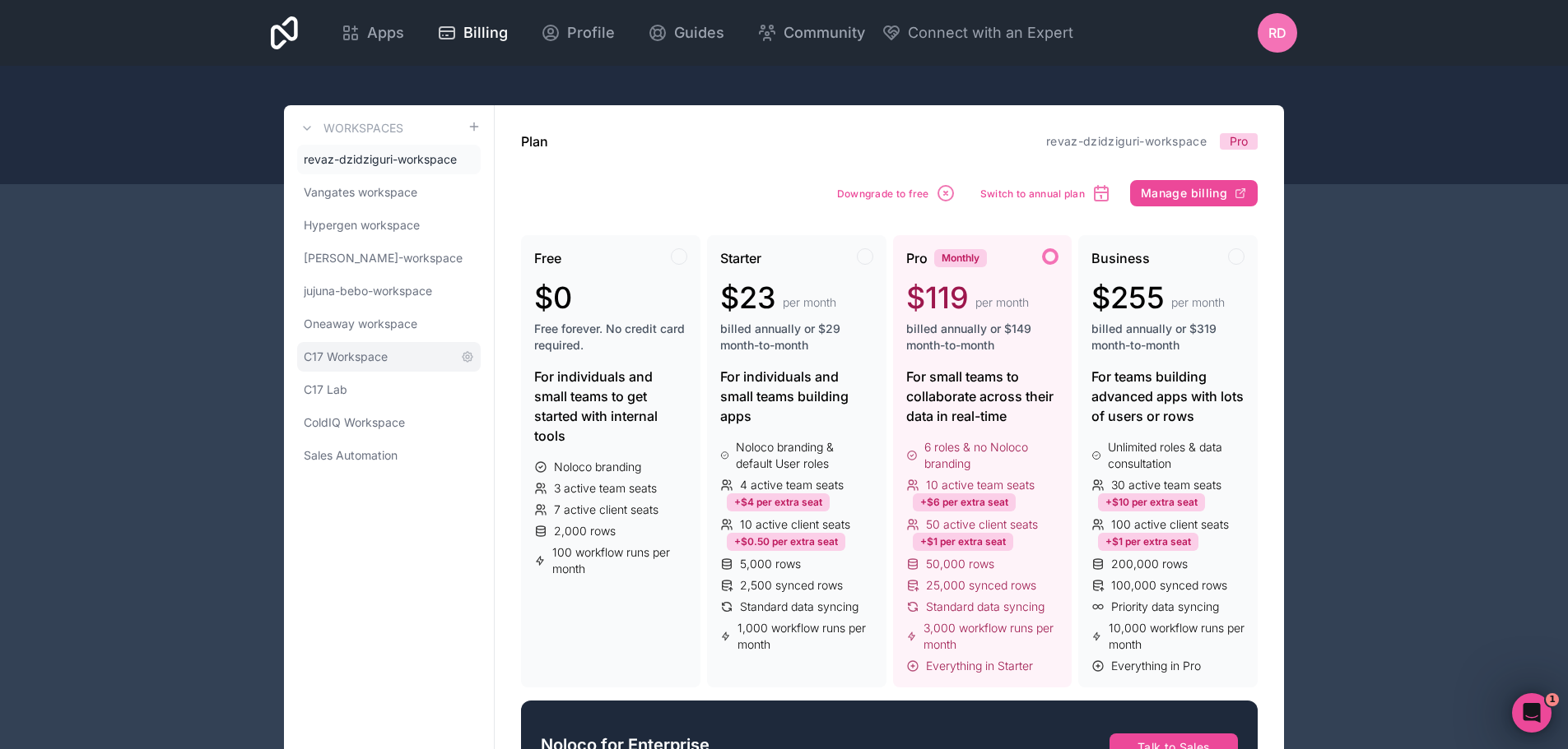
click at [371, 358] on span "C17 Workspace" at bounding box center [346, 357] width 84 height 17
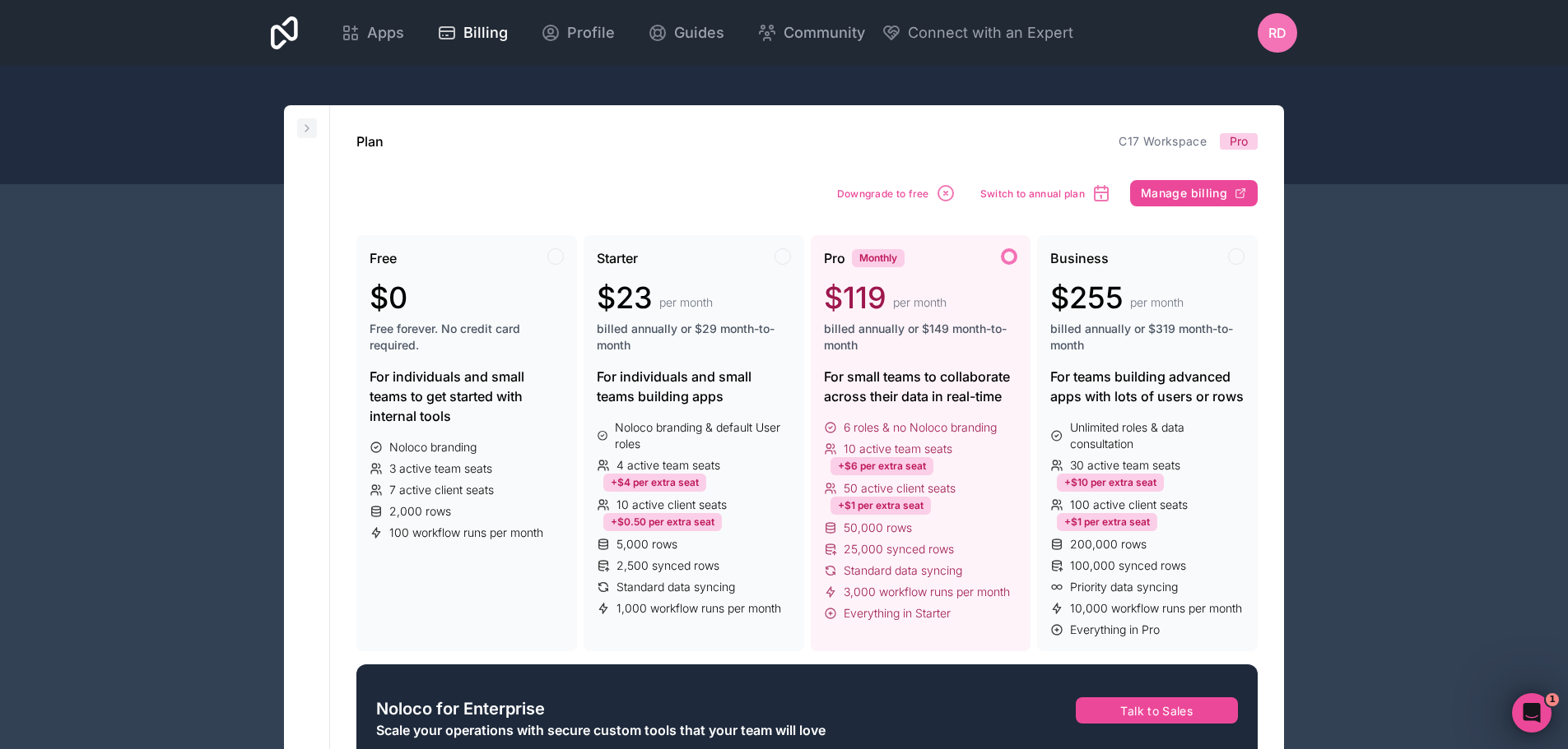
click at [306, 125] on icon at bounding box center [307, 129] width 4 height 7
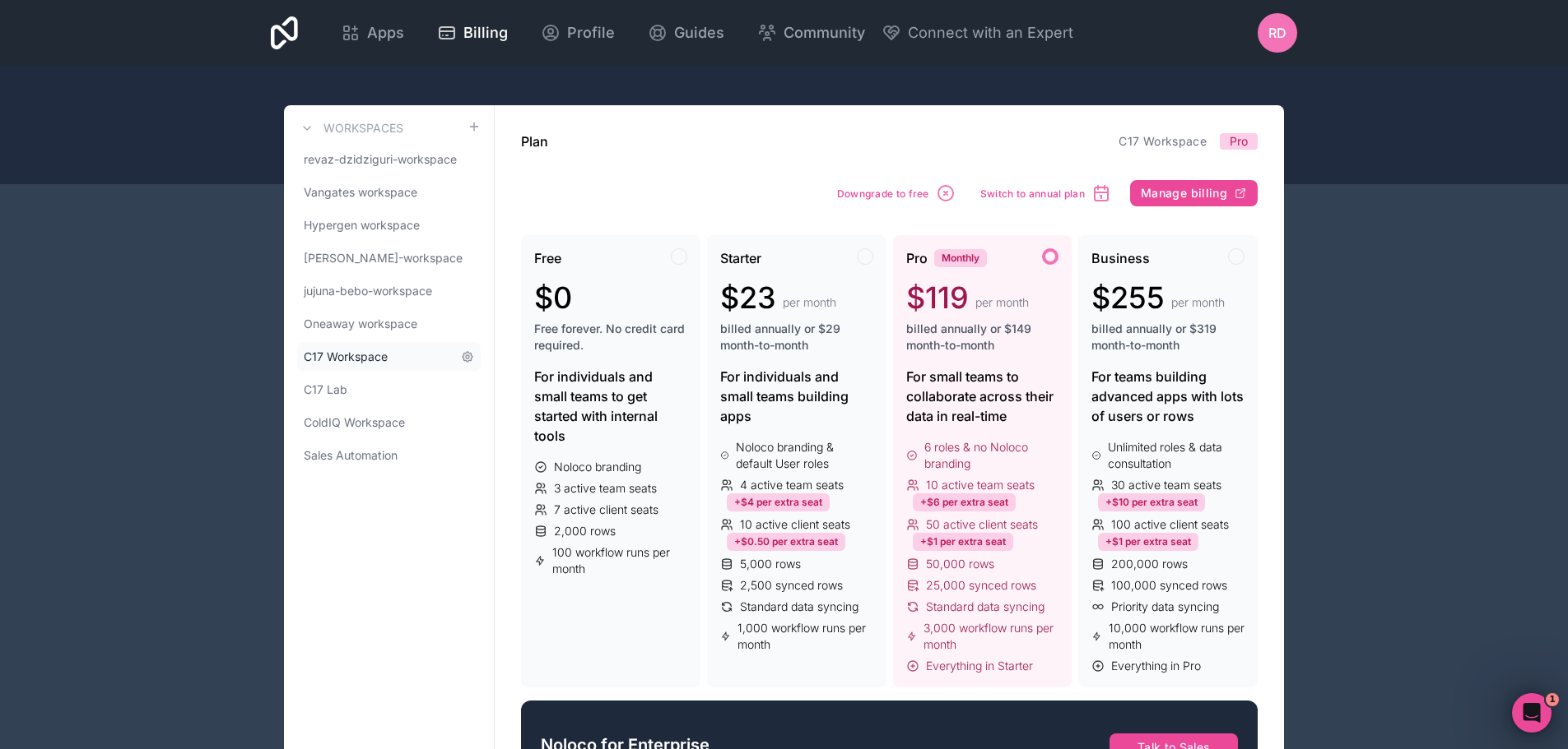
click at [360, 361] on span "C17 Workspace" at bounding box center [346, 357] width 84 height 17
click at [344, 381] on link "C17 Lab" at bounding box center [389, 390] width 184 height 30
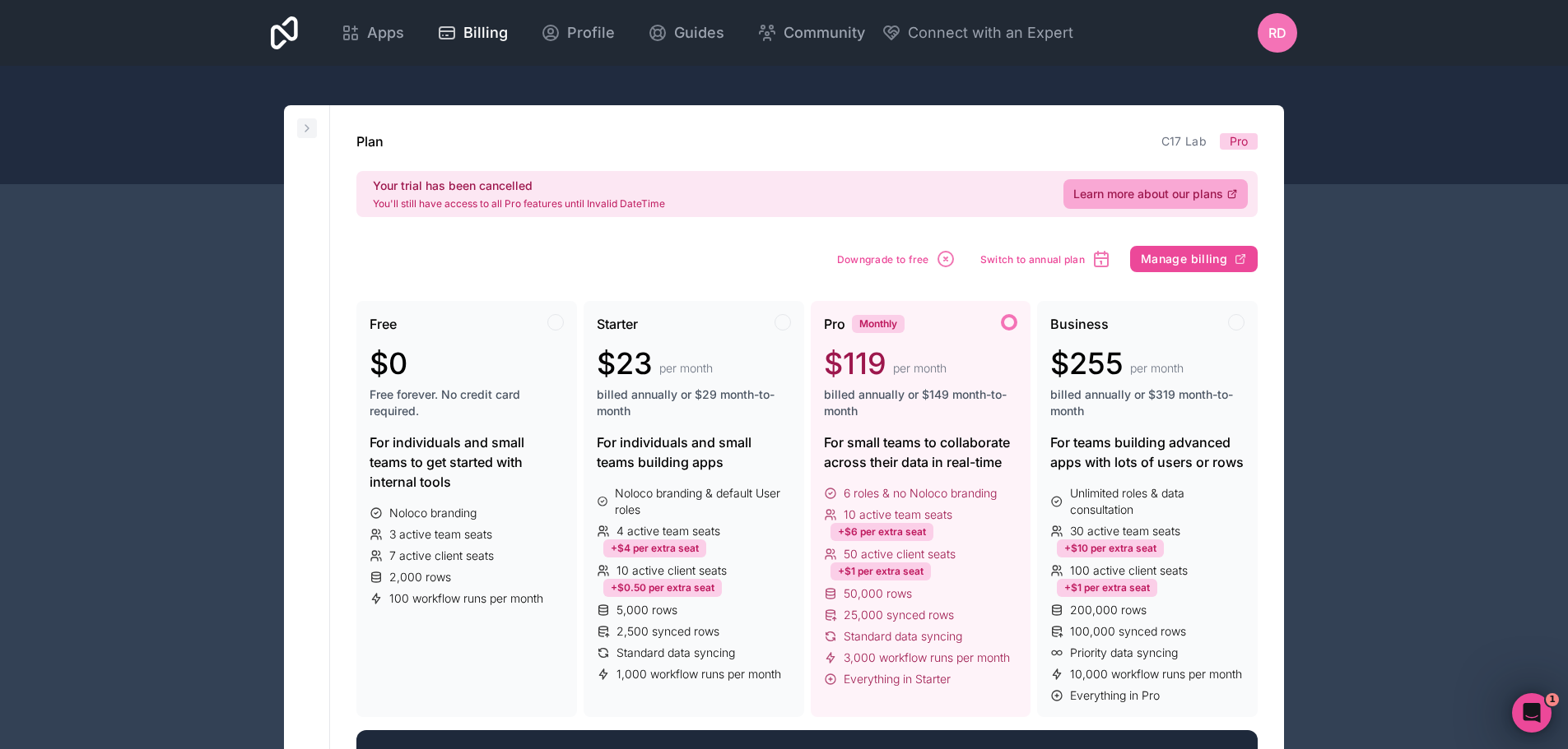
click at [309, 121] on button at bounding box center [306, 128] width 20 height 20
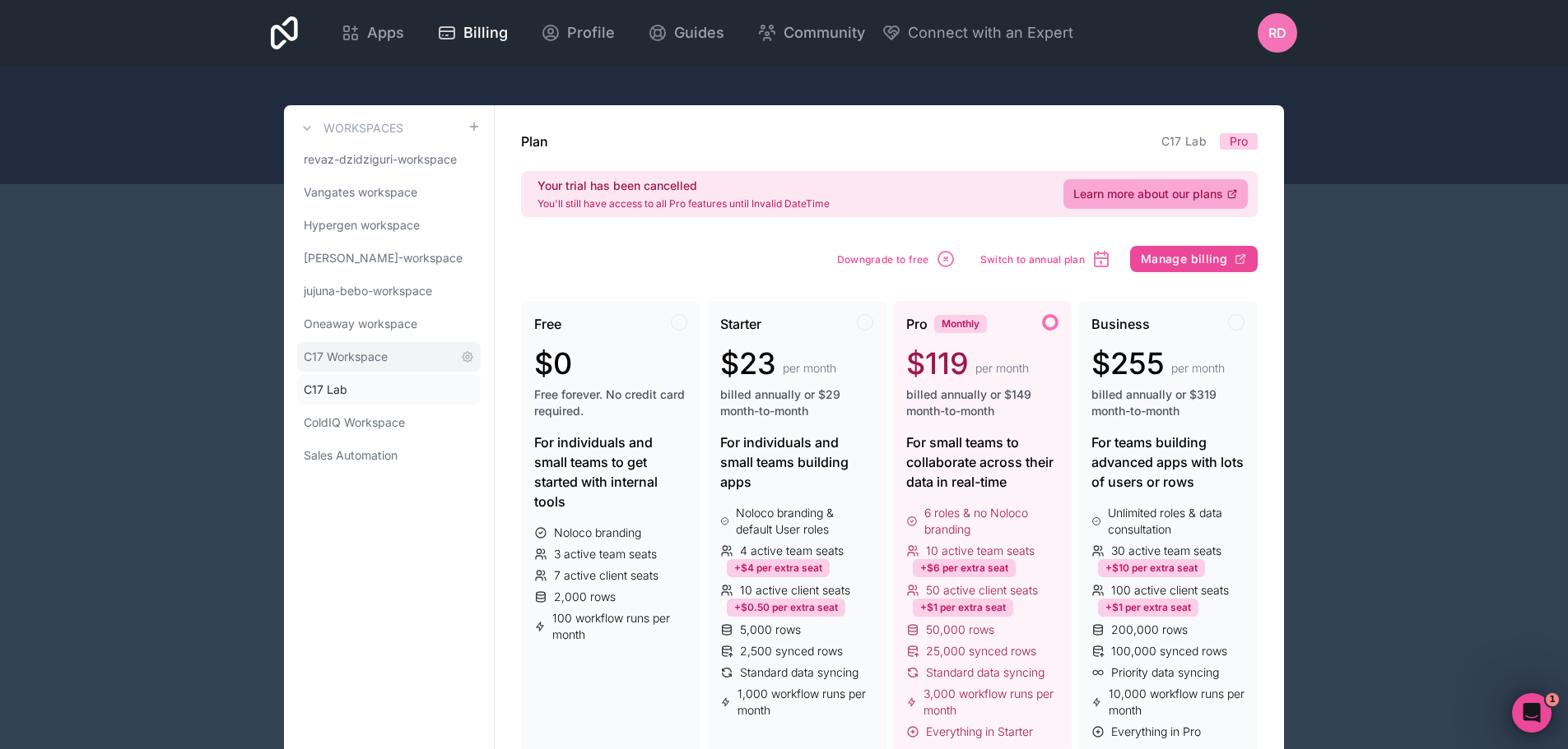
click at [359, 362] on span "C17 Workspace" at bounding box center [346, 357] width 84 height 17
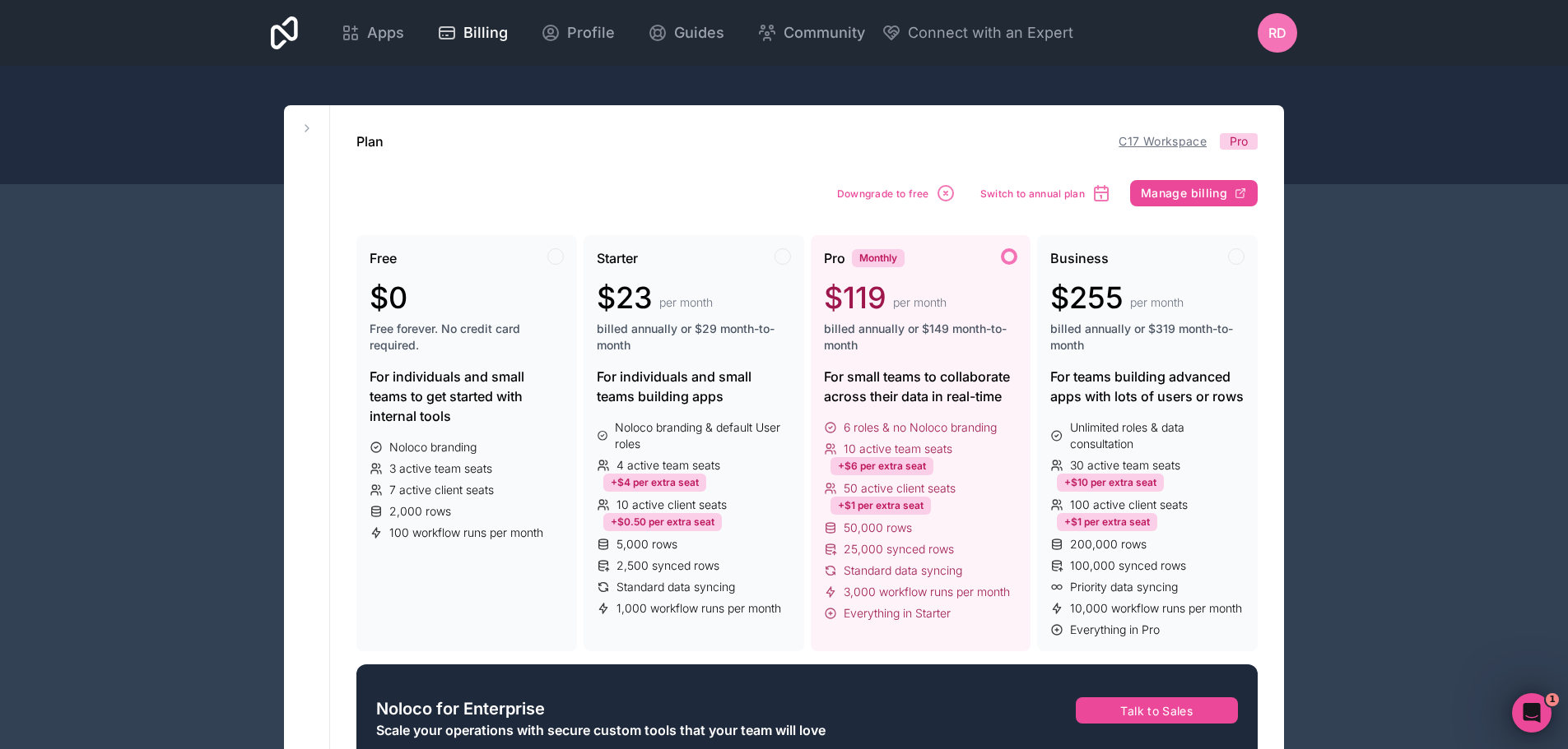
click at [1164, 136] on link "C17 Workspace" at bounding box center [1162, 141] width 88 height 14
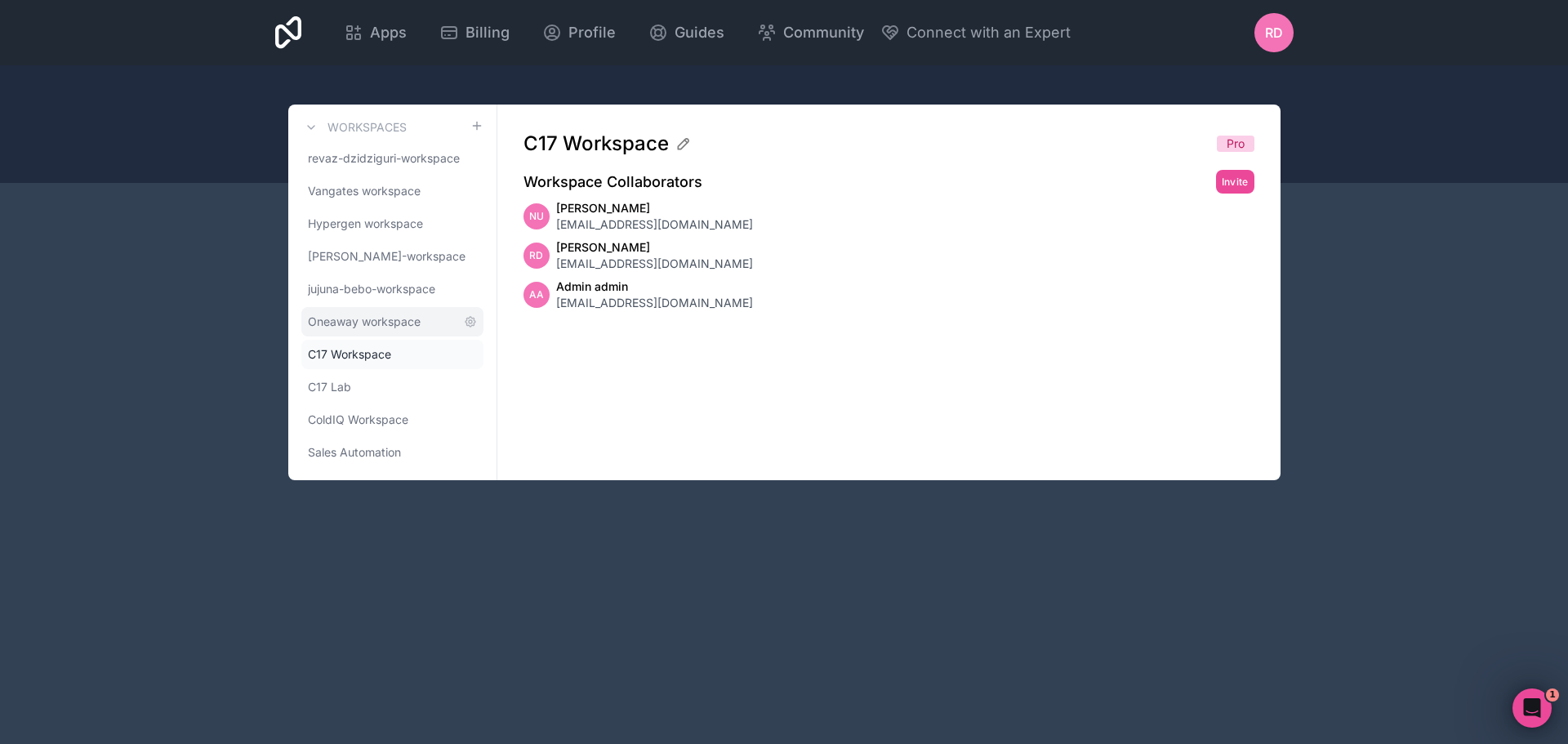
click at [384, 318] on span "Oneaway workspace" at bounding box center [364, 322] width 113 height 17
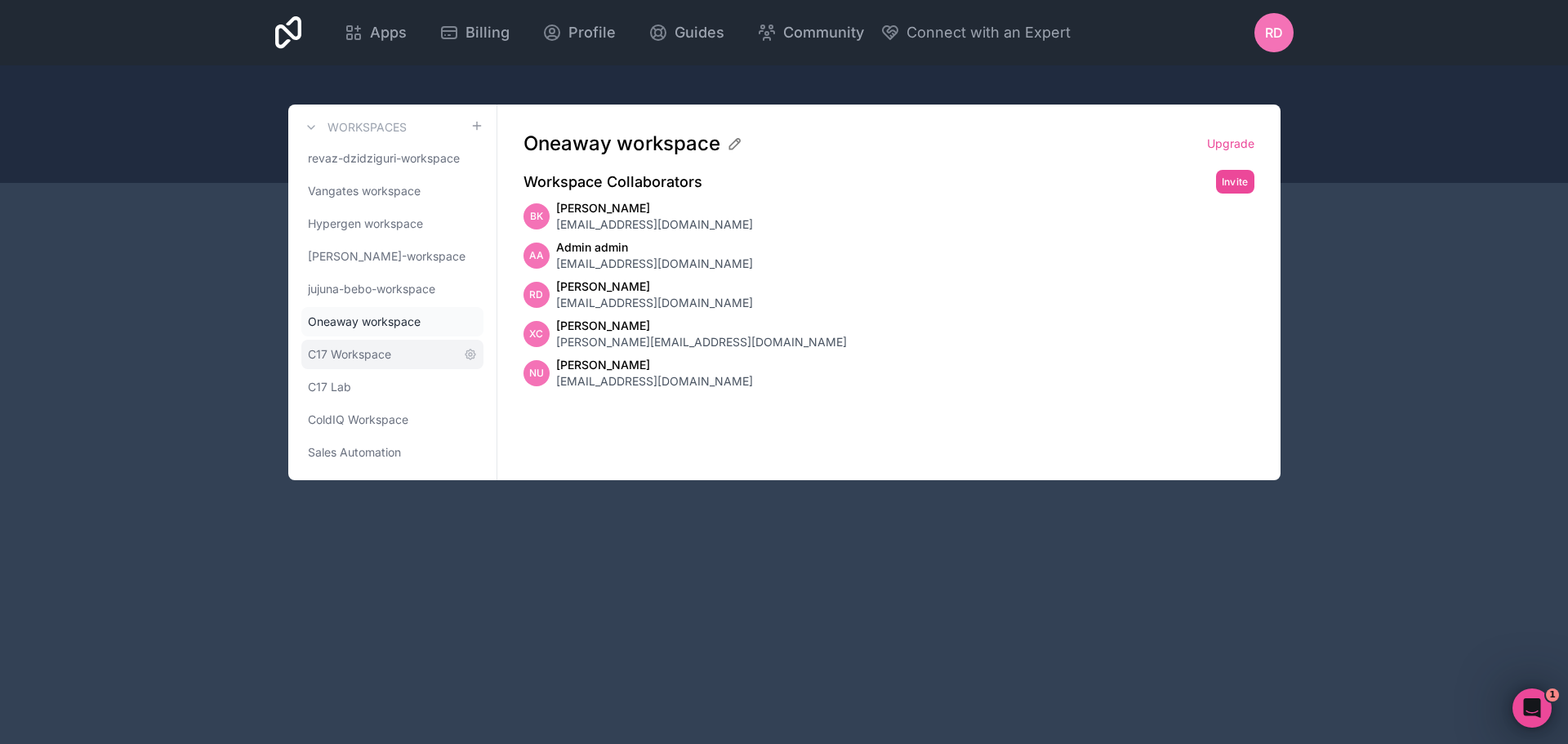
click at [385, 352] on span "C17 Workspace" at bounding box center [349, 355] width 83 height 17
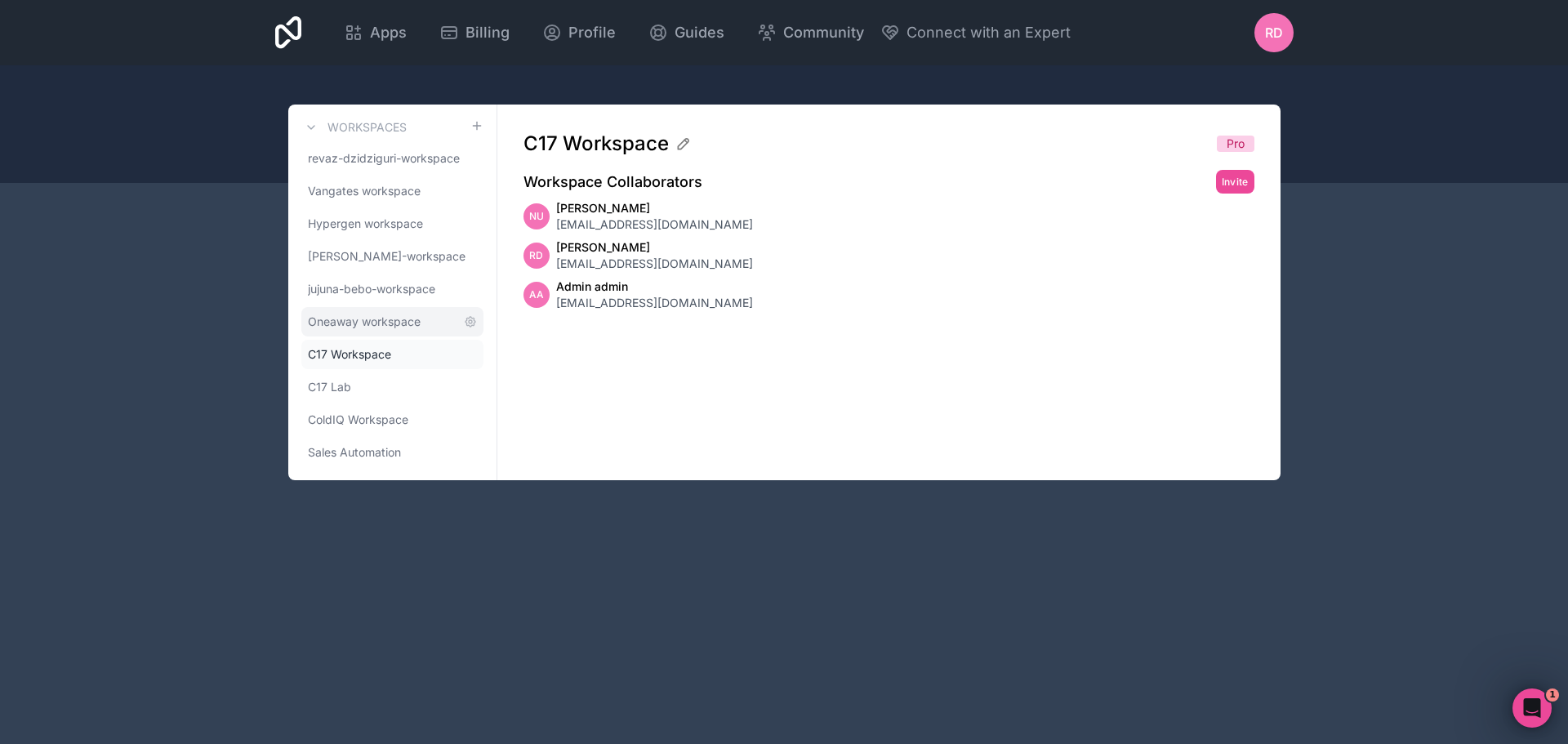
click at [387, 326] on span "Oneaway workspace" at bounding box center [364, 322] width 113 height 17
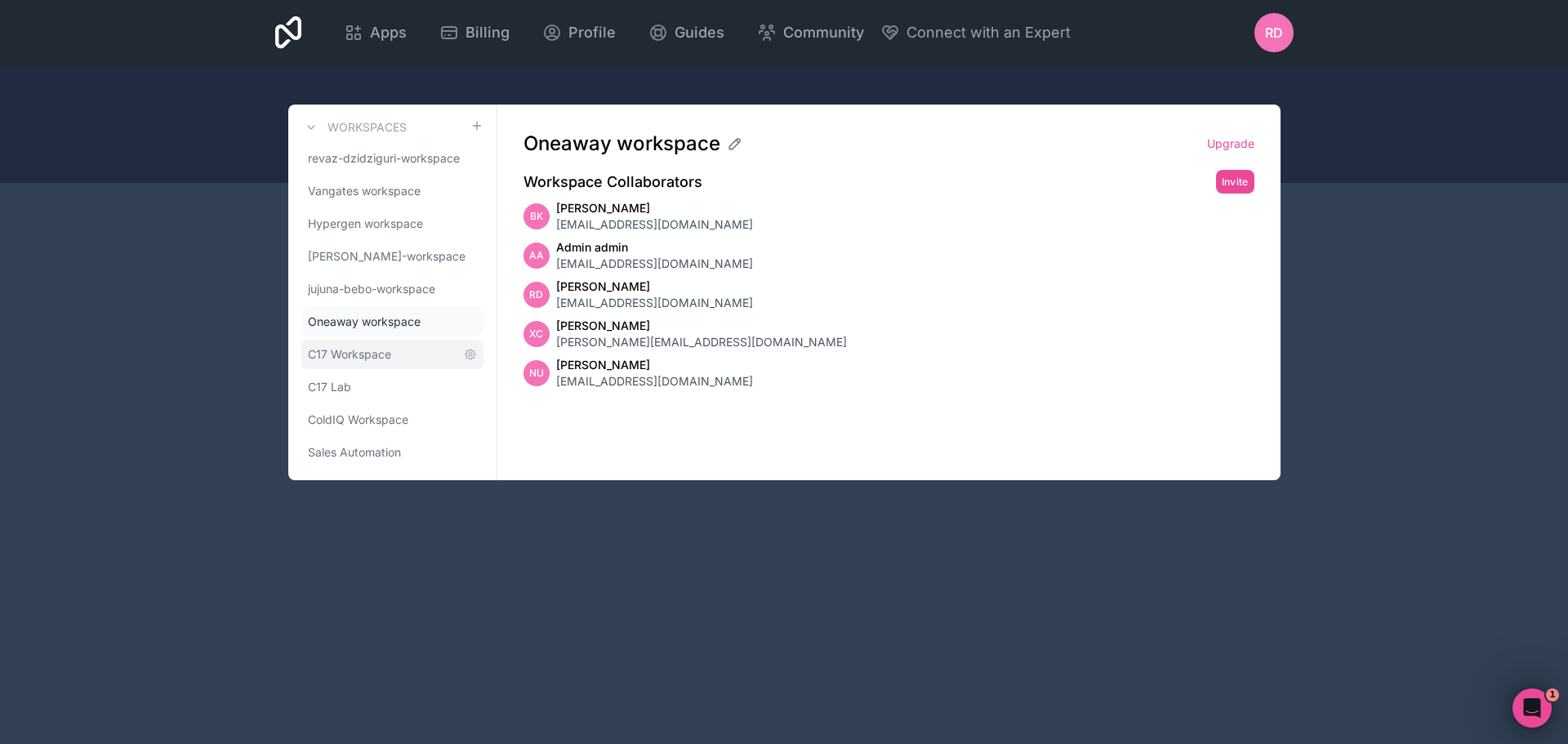
click at [376, 361] on span "C17 Workspace" at bounding box center [349, 355] width 83 height 17
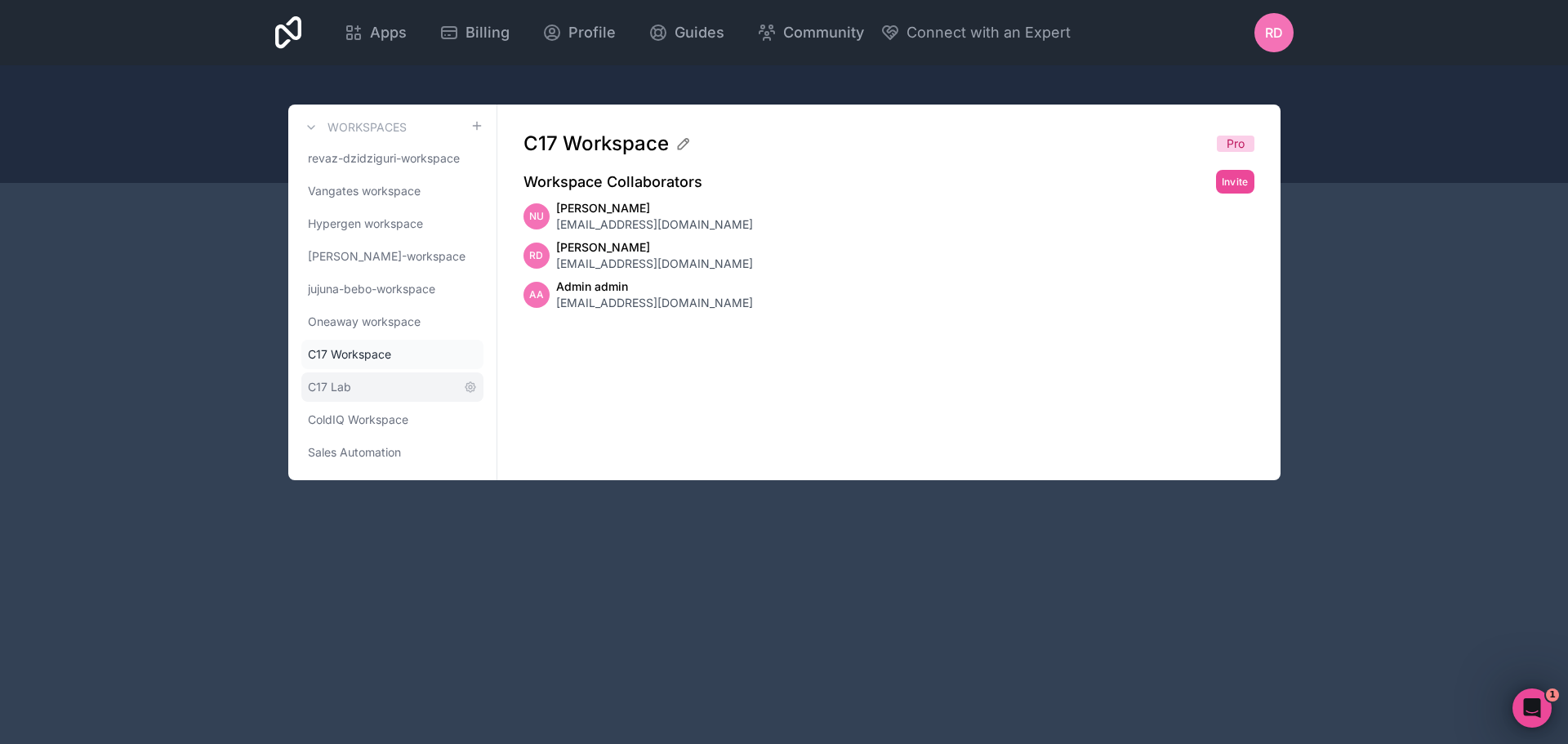
click at [370, 382] on link "C17 Lab" at bounding box center [393, 388] width 182 height 30
click at [374, 372] on div "revaz-dzidziguri-workspace Vangates workspace Hypergen workspace sergi-cheishvi…" at bounding box center [393, 305] width 182 height 323
click at [380, 22] on span "Apps" at bounding box center [388, 32] width 36 height 23
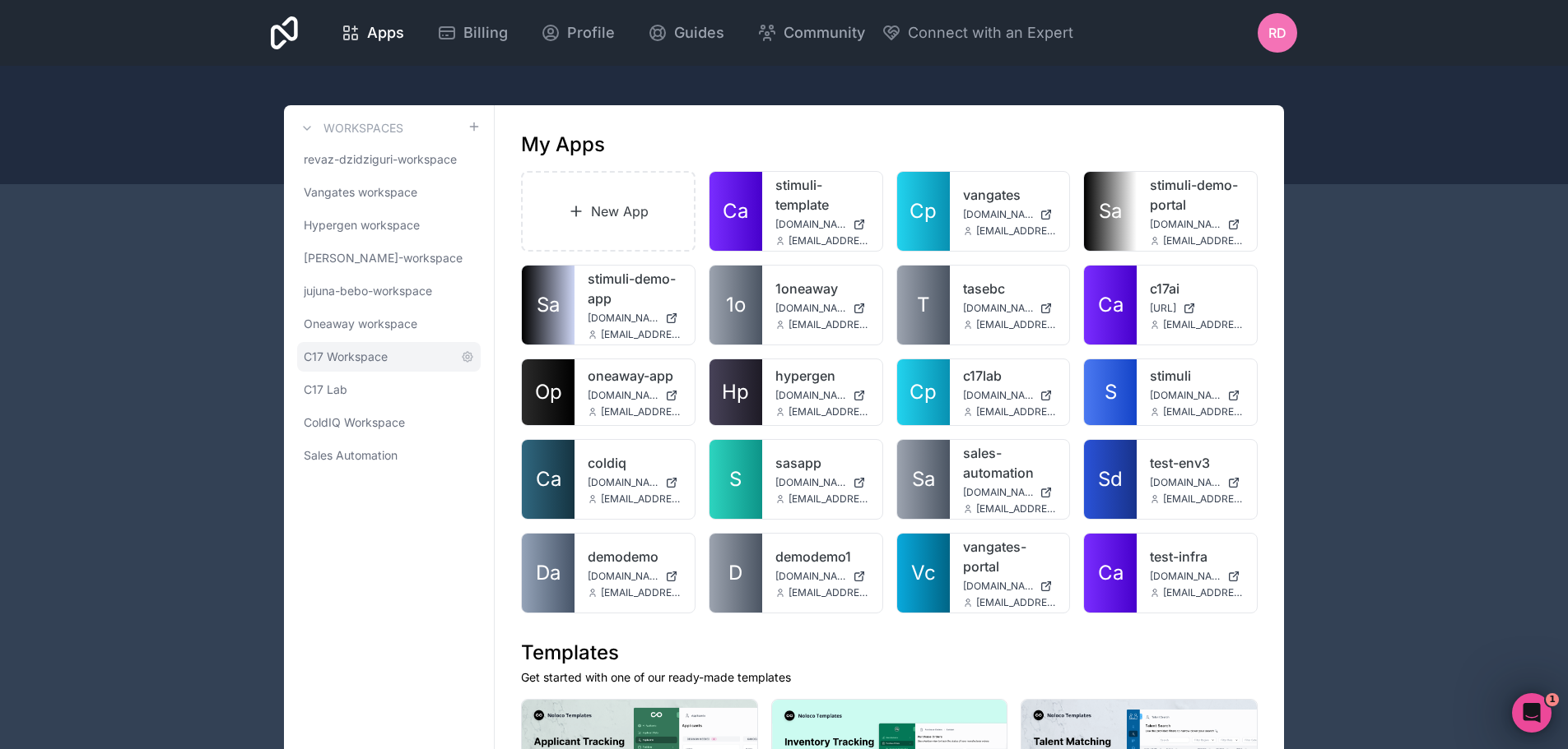
click at [378, 357] on span "C17 Workspace" at bounding box center [346, 357] width 84 height 17
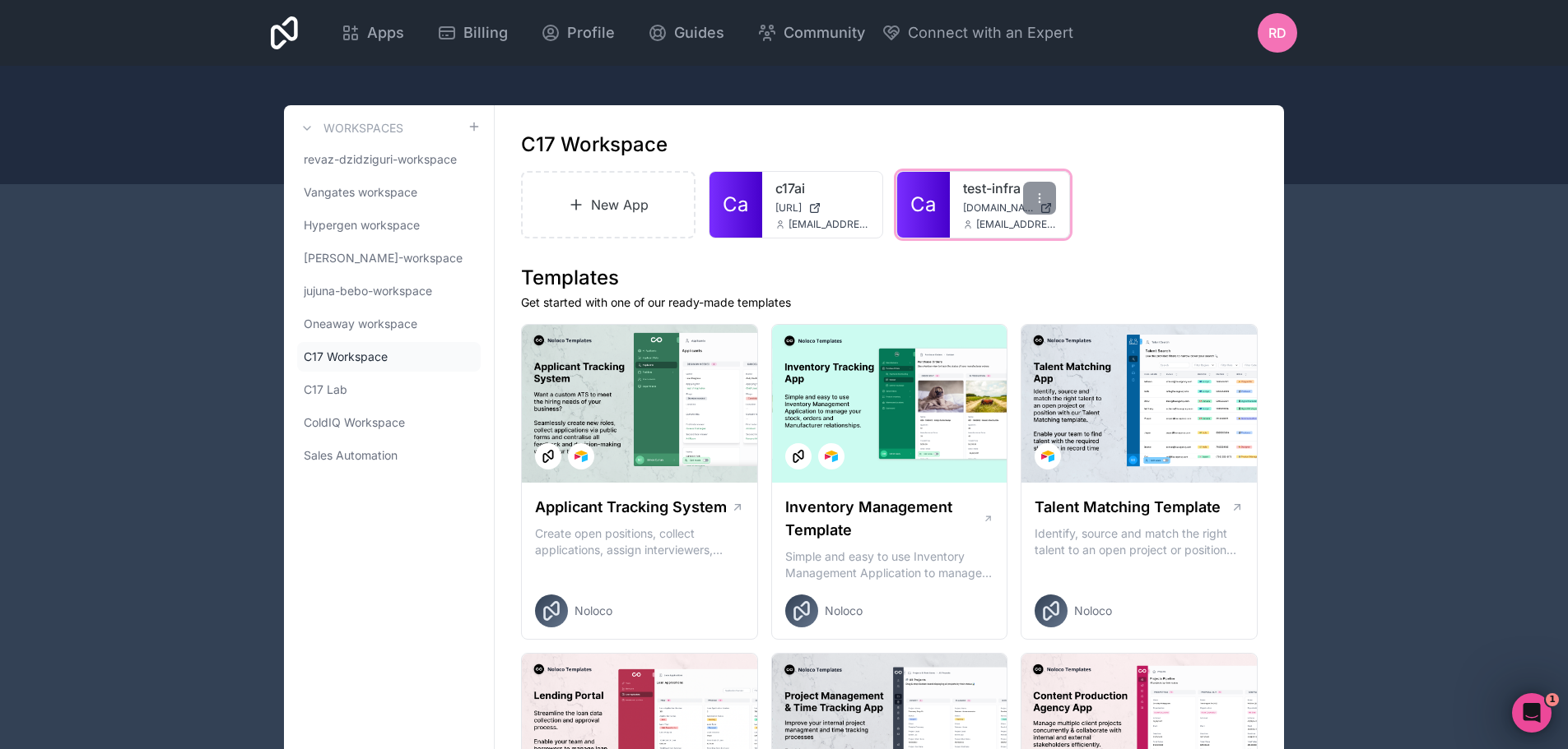
click at [976, 199] on div "test-infra test-infra.noloco.co rezi@stimuli.digital" at bounding box center [1009, 204] width 120 height 66
click at [946, 199] on link "Ca" at bounding box center [924, 204] width 53 height 66
